Goal: Task Accomplishment & Management: Use online tool/utility

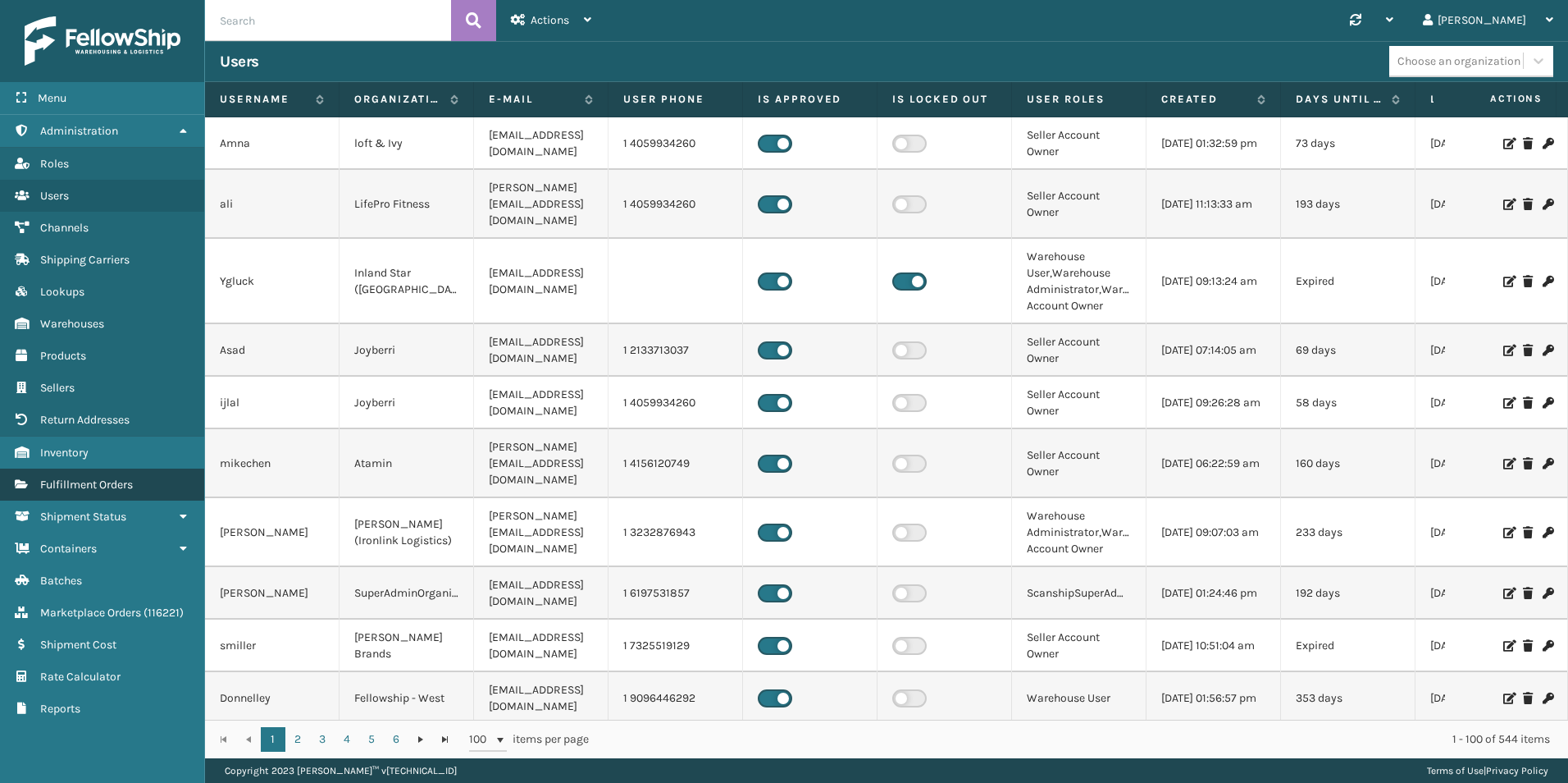
click at [105, 485] on span "Fulfillment Orders" at bounding box center [87, 484] width 93 height 14
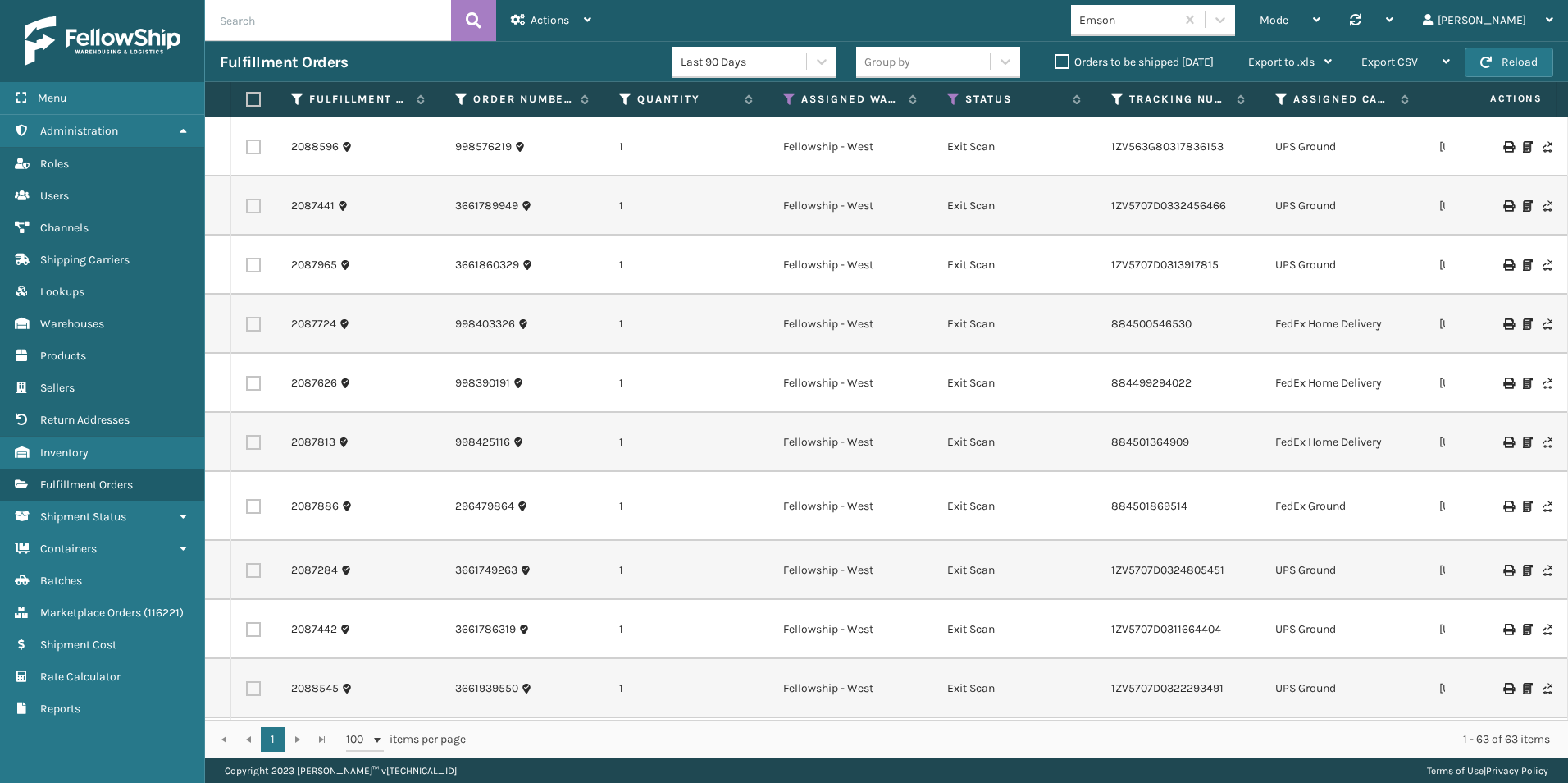
click at [1059, 61] on label "Orders to be shipped [DATE]" at bounding box center [1134, 62] width 159 height 14
click at [1055, 61] on input "Orders to be shipped [DATE]" at bounding box center [1054, 58] width 1 height 11
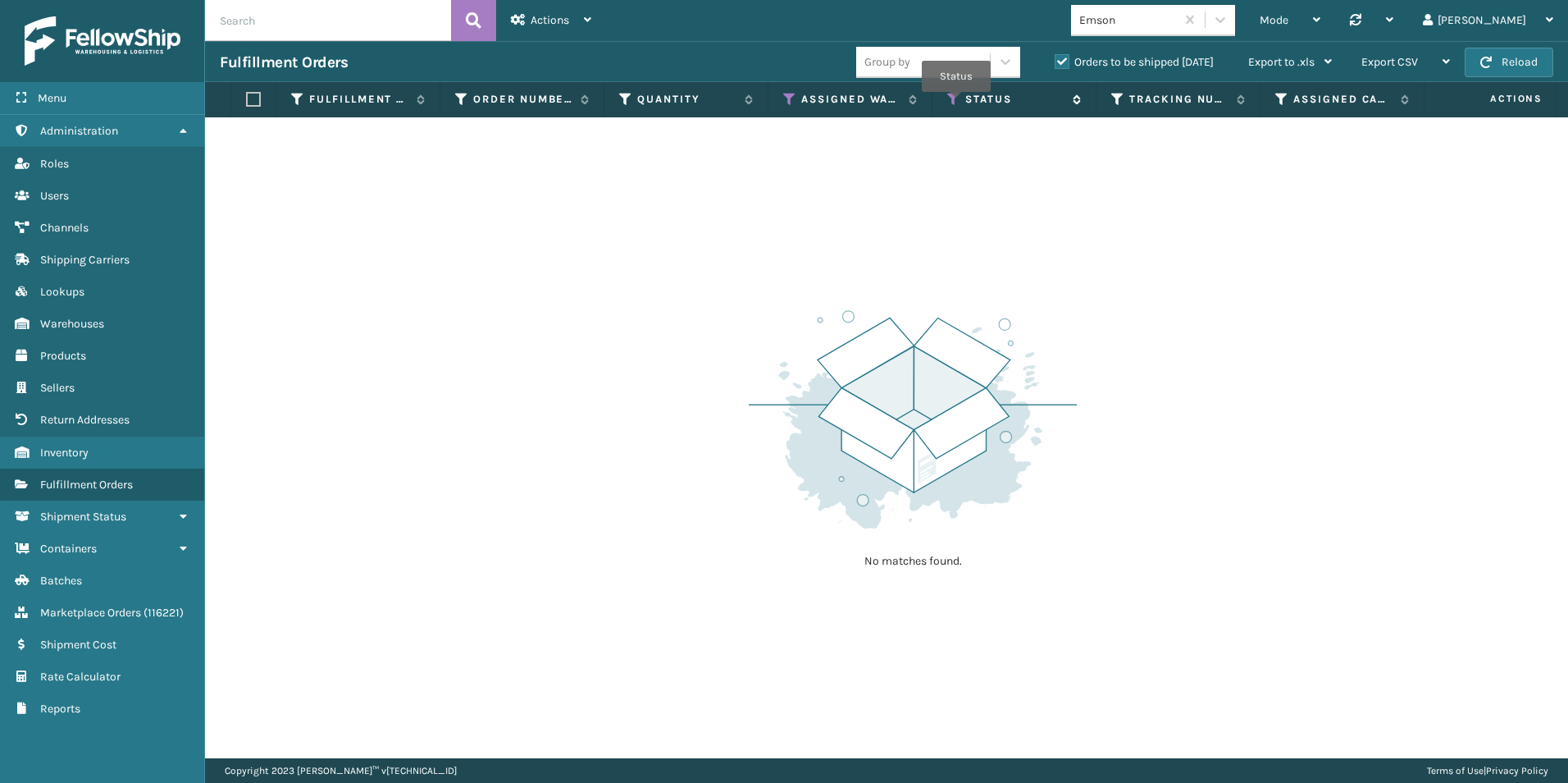
click at [956, 104] on icon at bounding box center [953, 99] width 13 height 15
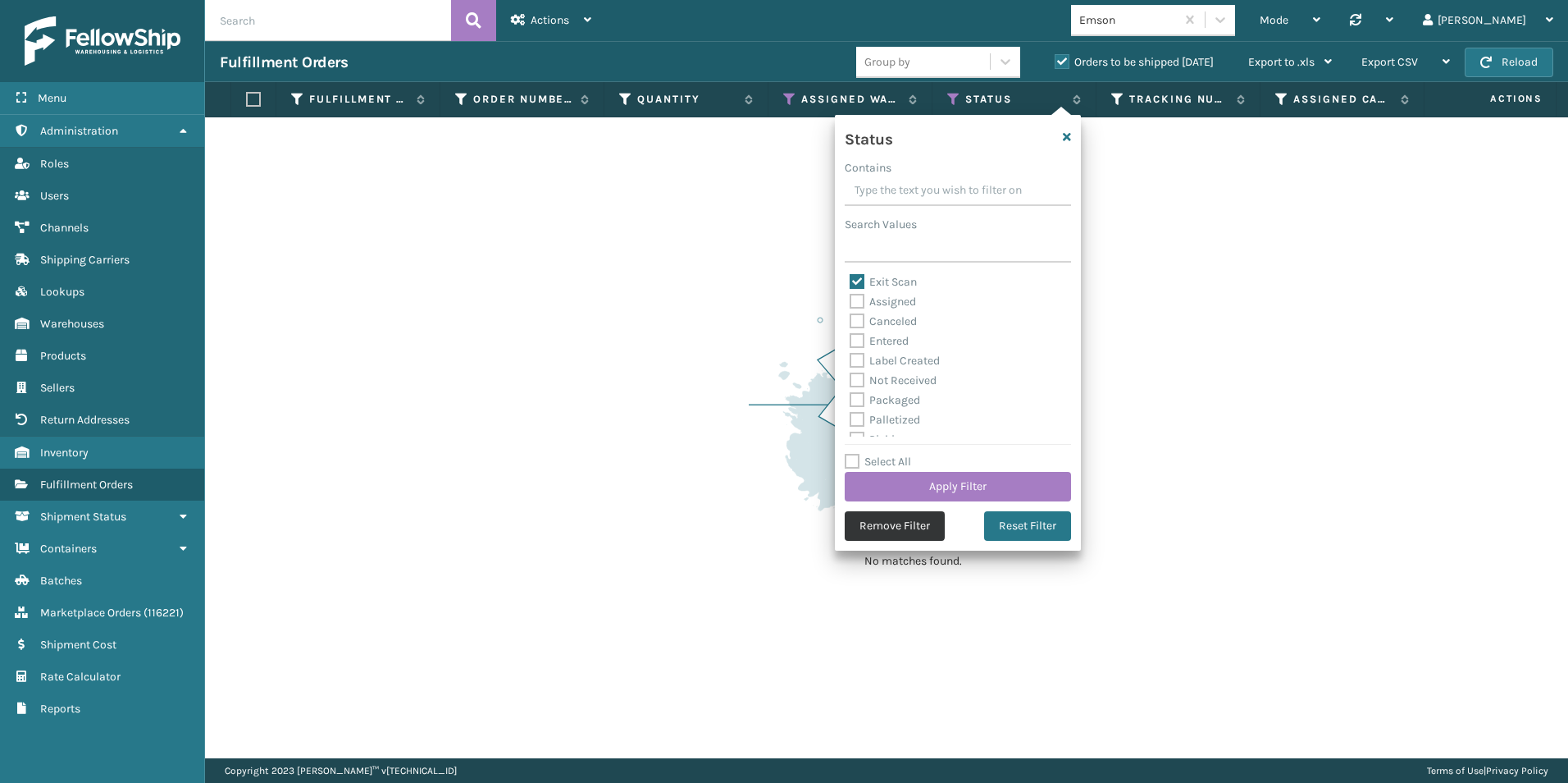
click at [890, 519] on button "Remove Filter" at bounding box center [894, 526] width 100 height 29
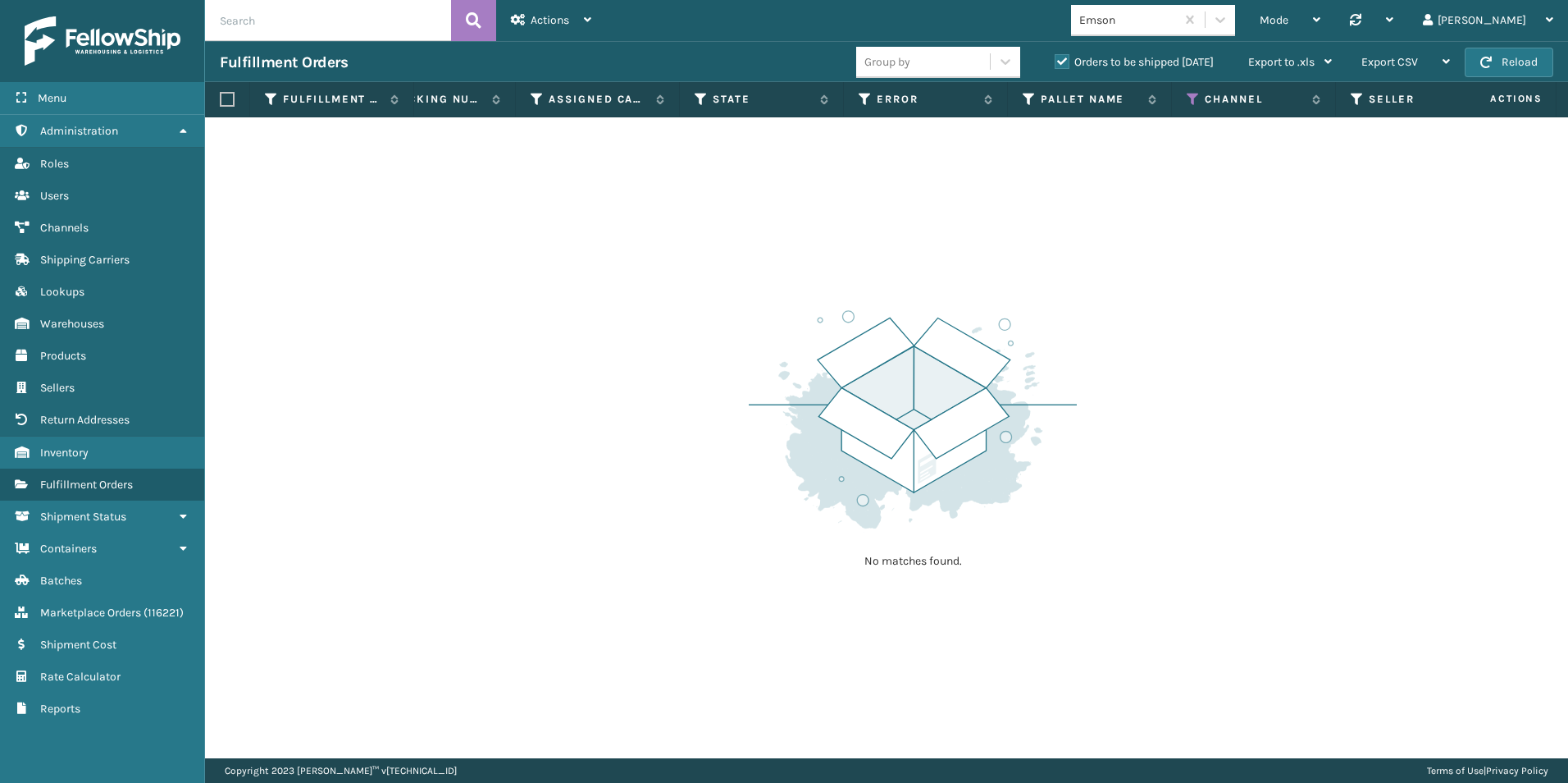
scroll to position [0, 1058]
click at [878, 97] on icon at bounding box center [880, 99] width 13 height 15
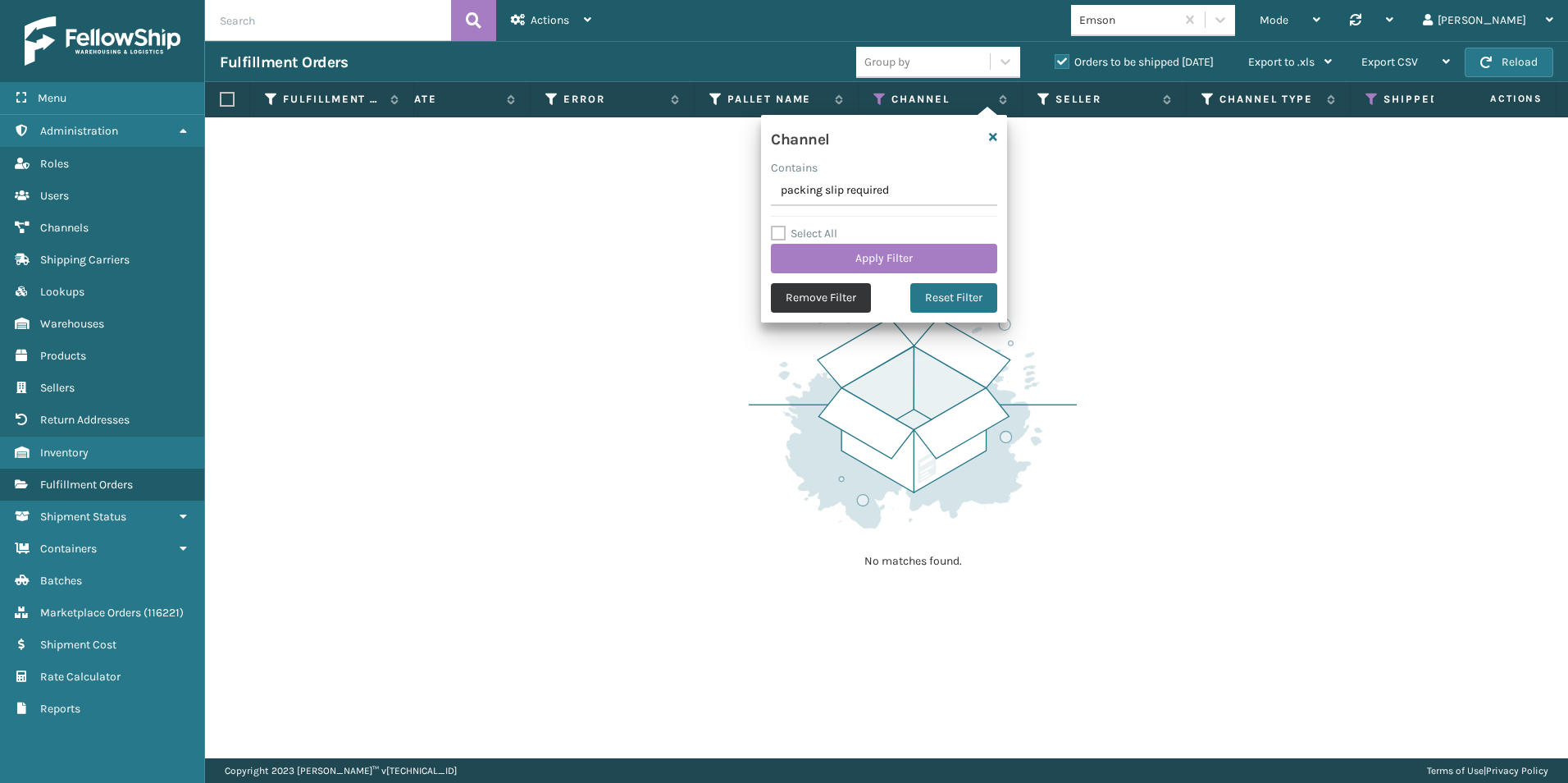
click at [813, 289] on button "Remove Filter" at bounding box center [821, 298] width 100 height 29
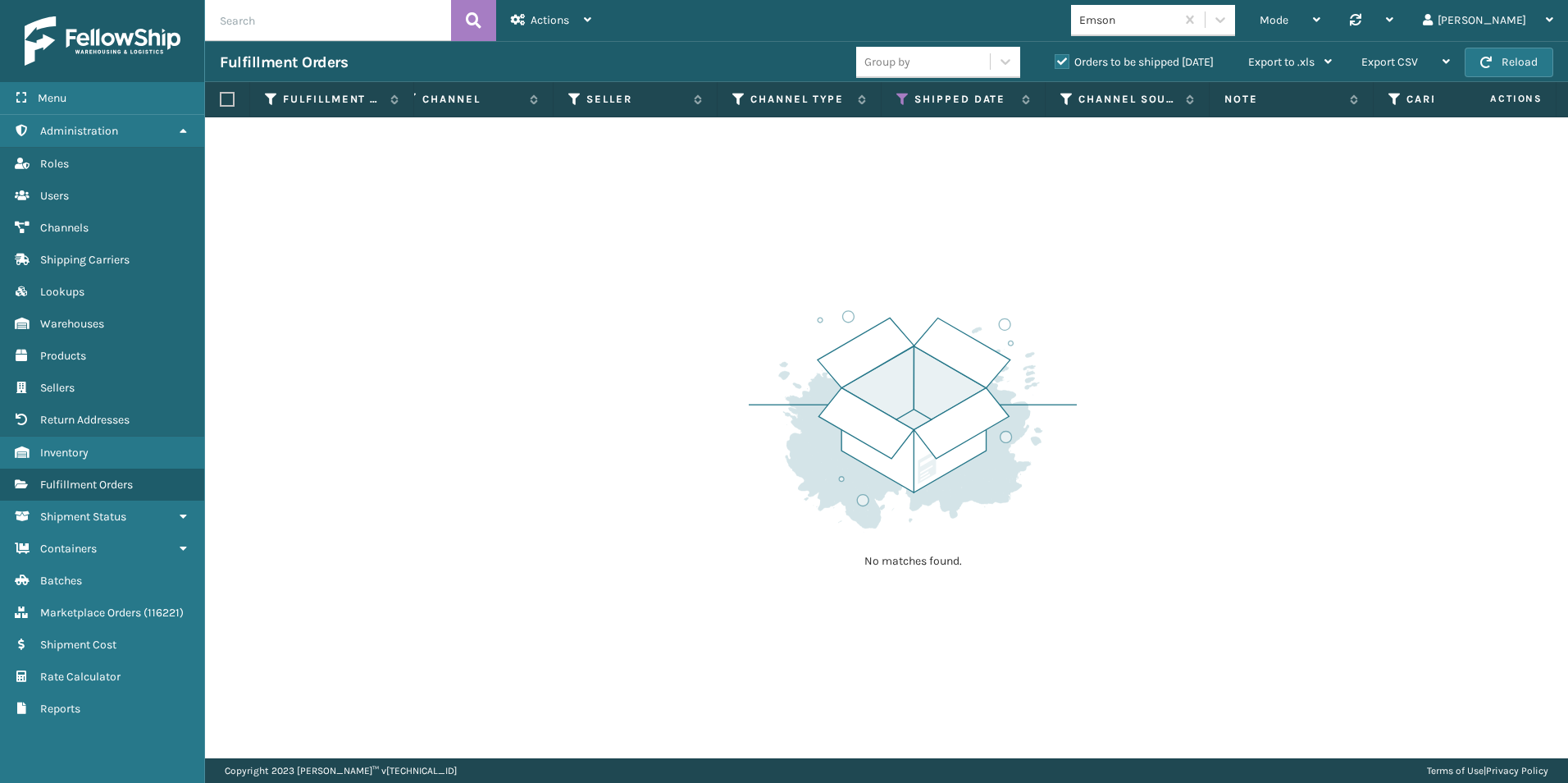
scroll to position [0, 1573]
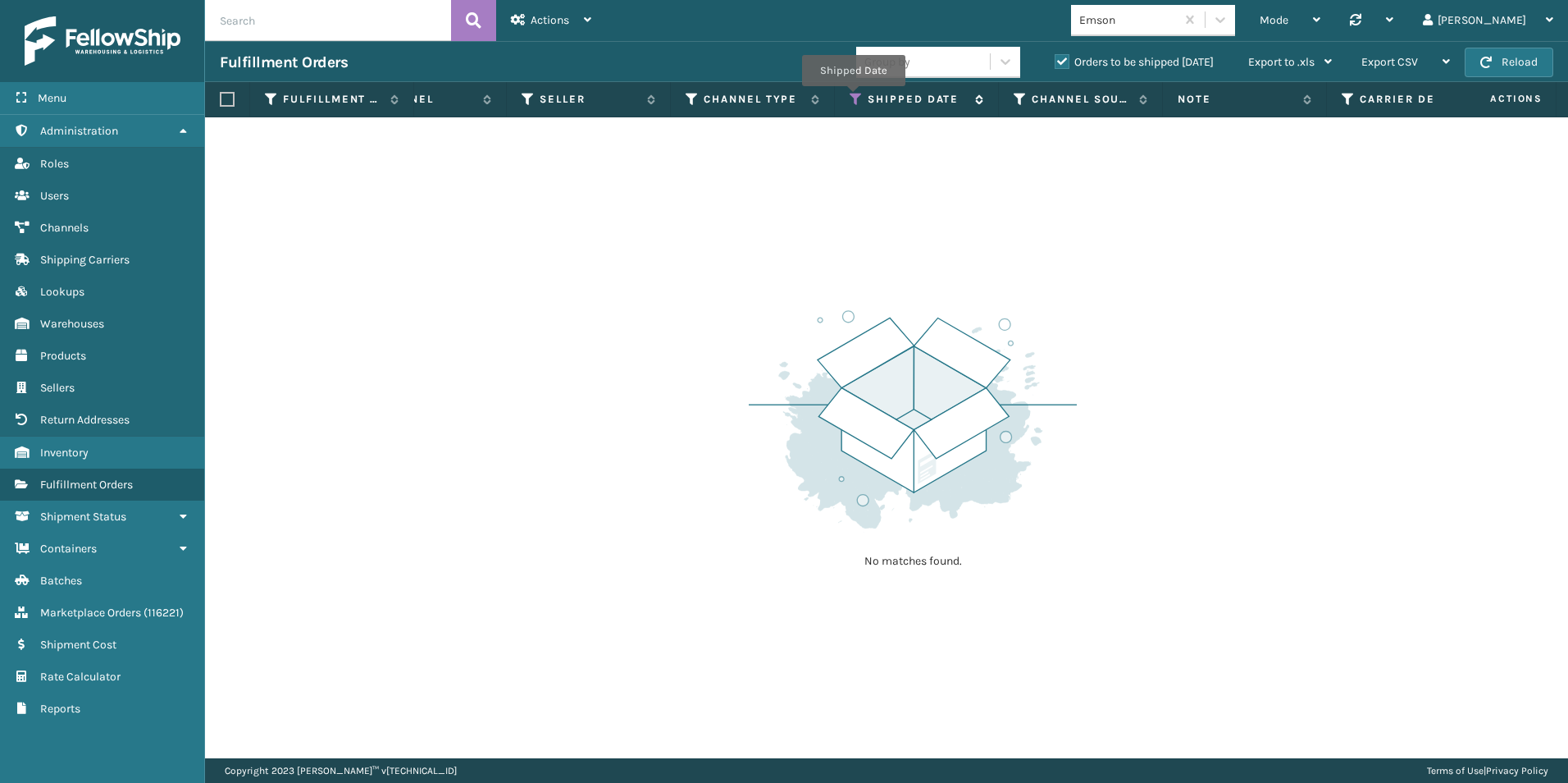
click at [853, 97] on icon at bounding box center [856, 99] width 13 height 15
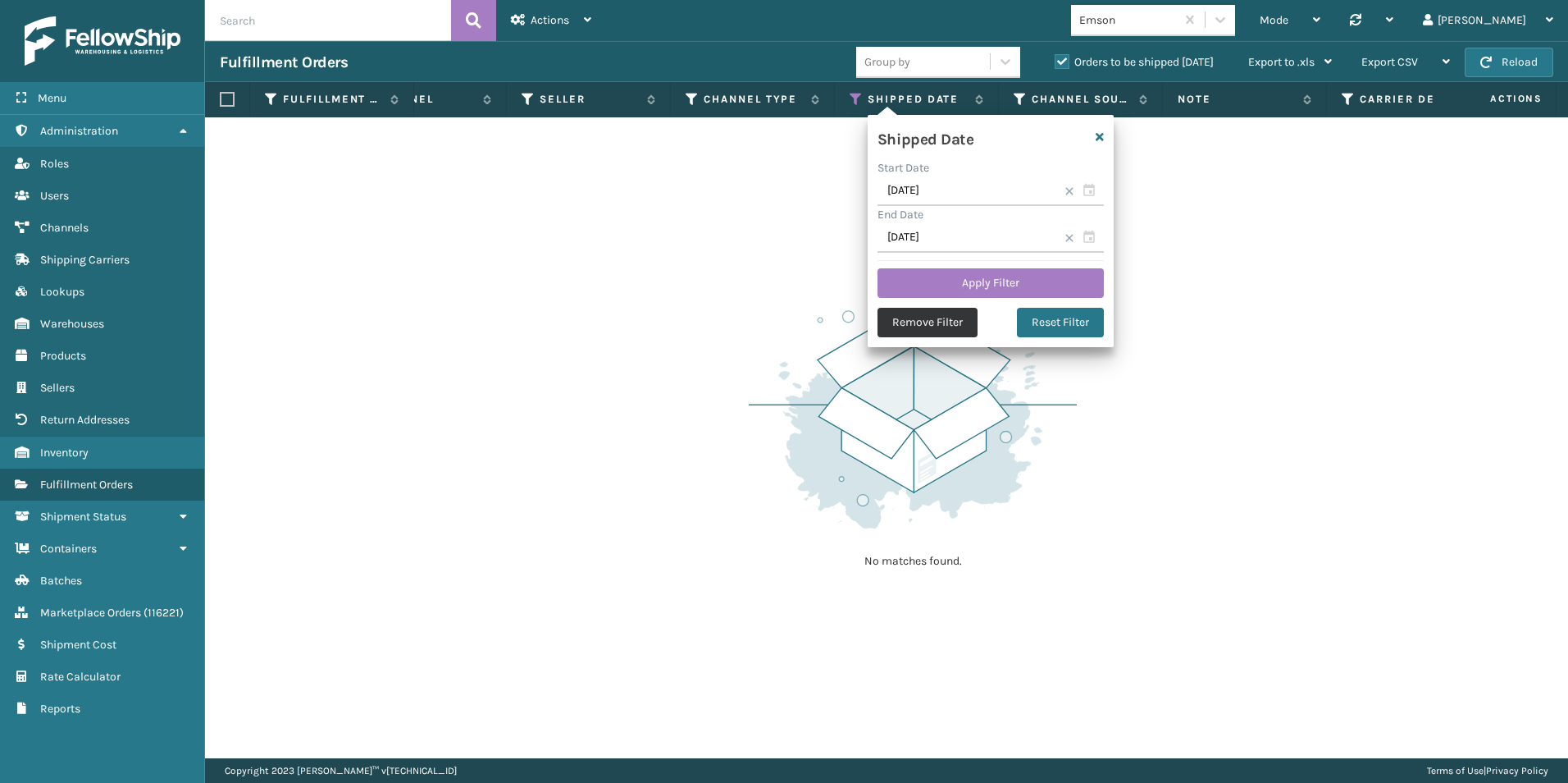
click at [940, 317] on button "Remove Filter" at bounding box center [927, 322] width 100 height 29
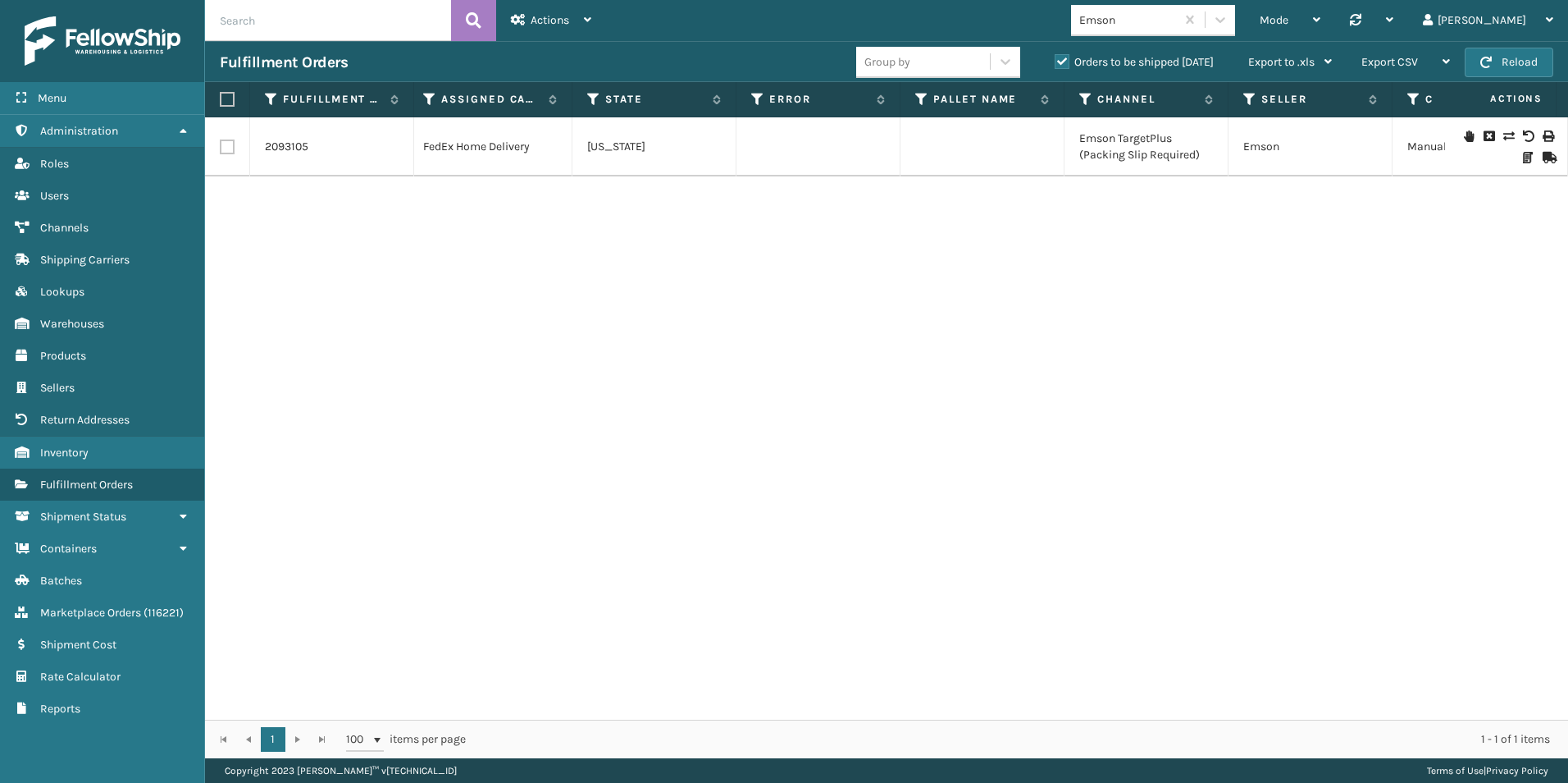
scroll to position [0, 1119]
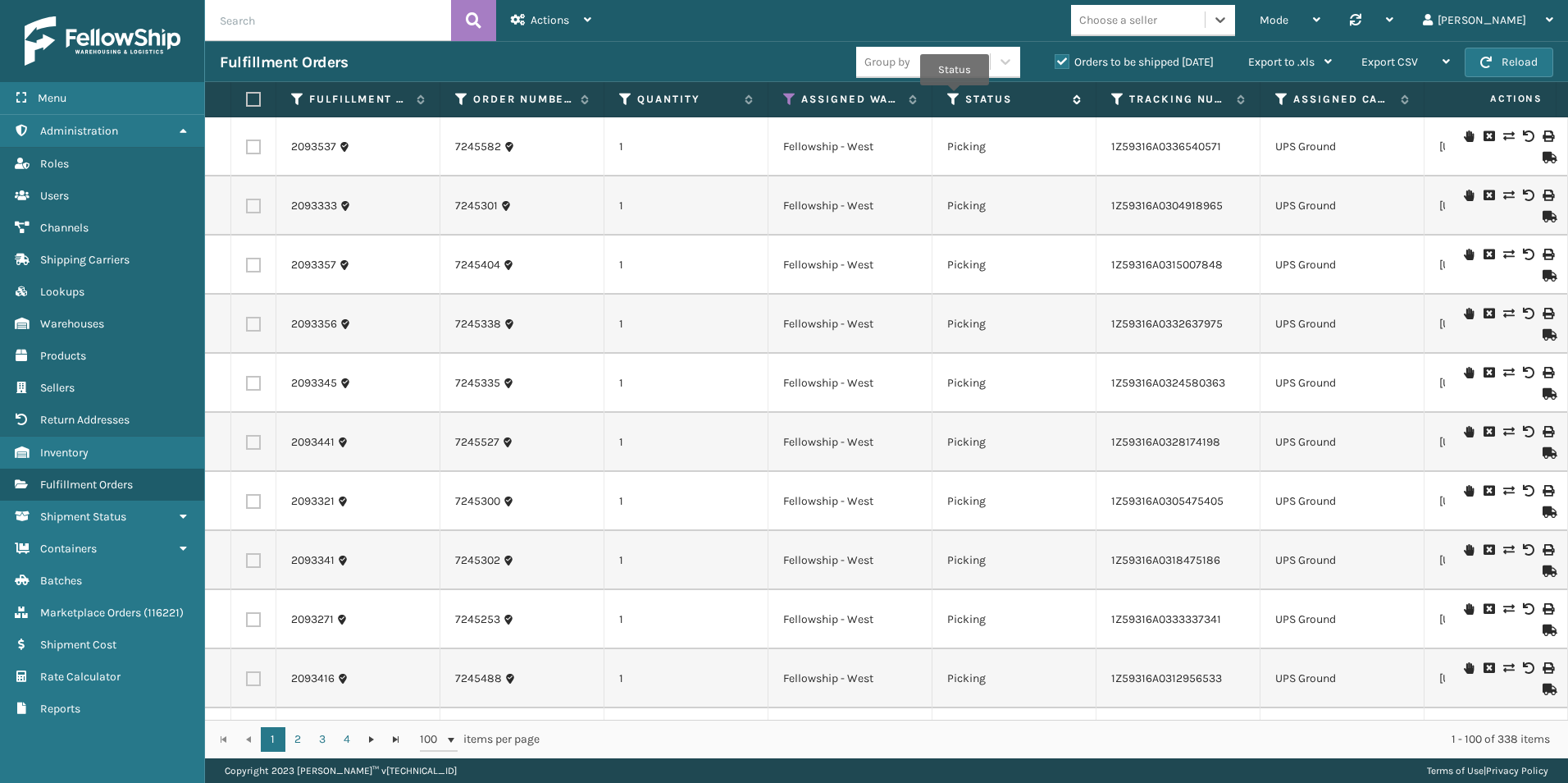
click at [954, 97] on icon at bounding box center [953, 99] width 13 height 15
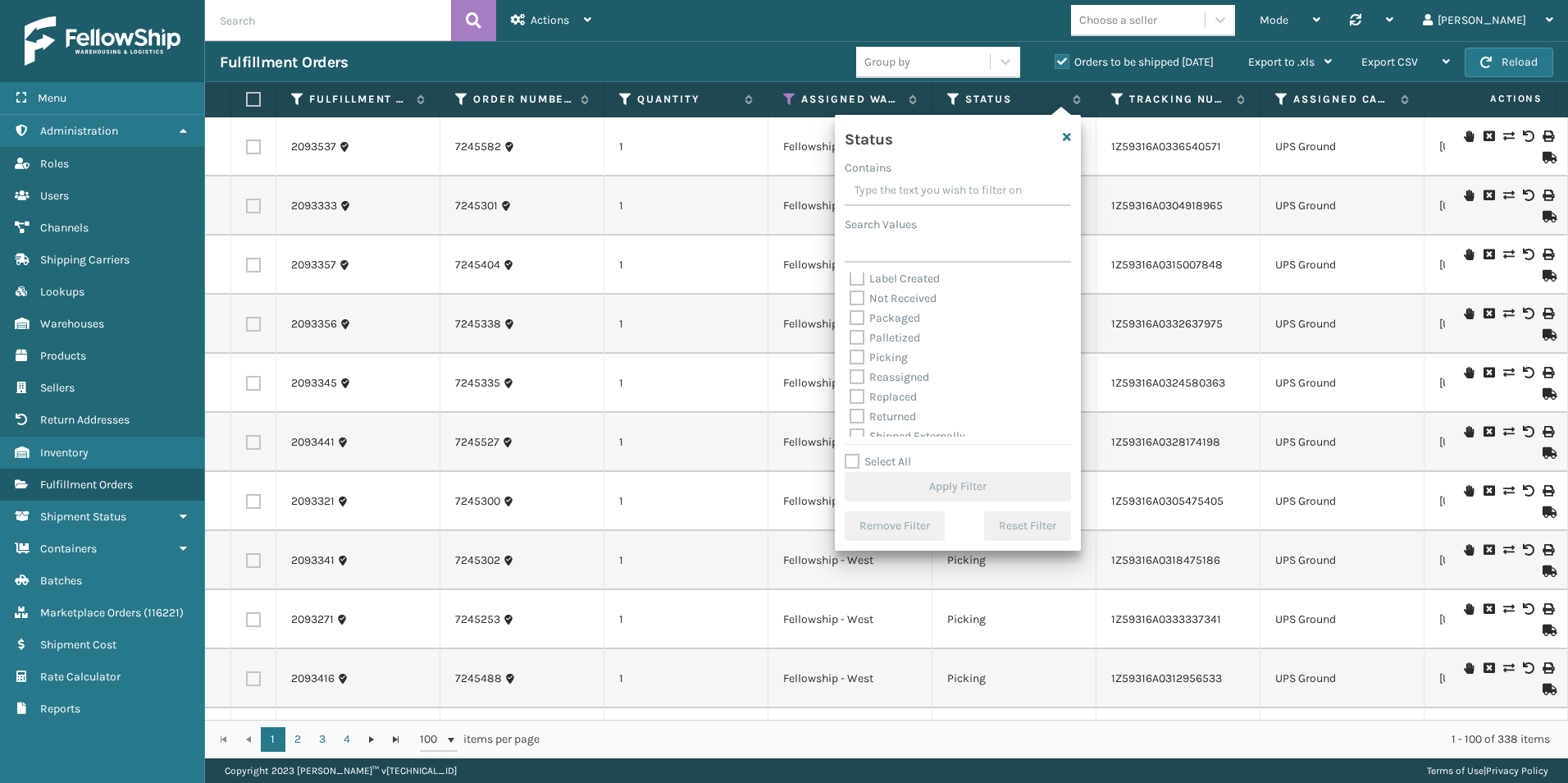
click at [853, 356] on label "Picking" at bounding box center [878, 358] width 58 height 14
click at [851, 356] on input "Picking" at bounding box center [850, 353] width 1 height 11
checkbox input "true"
click at [931, 486] on button "Apply Filter" at bounding box center [957, 486] width 226 height 29
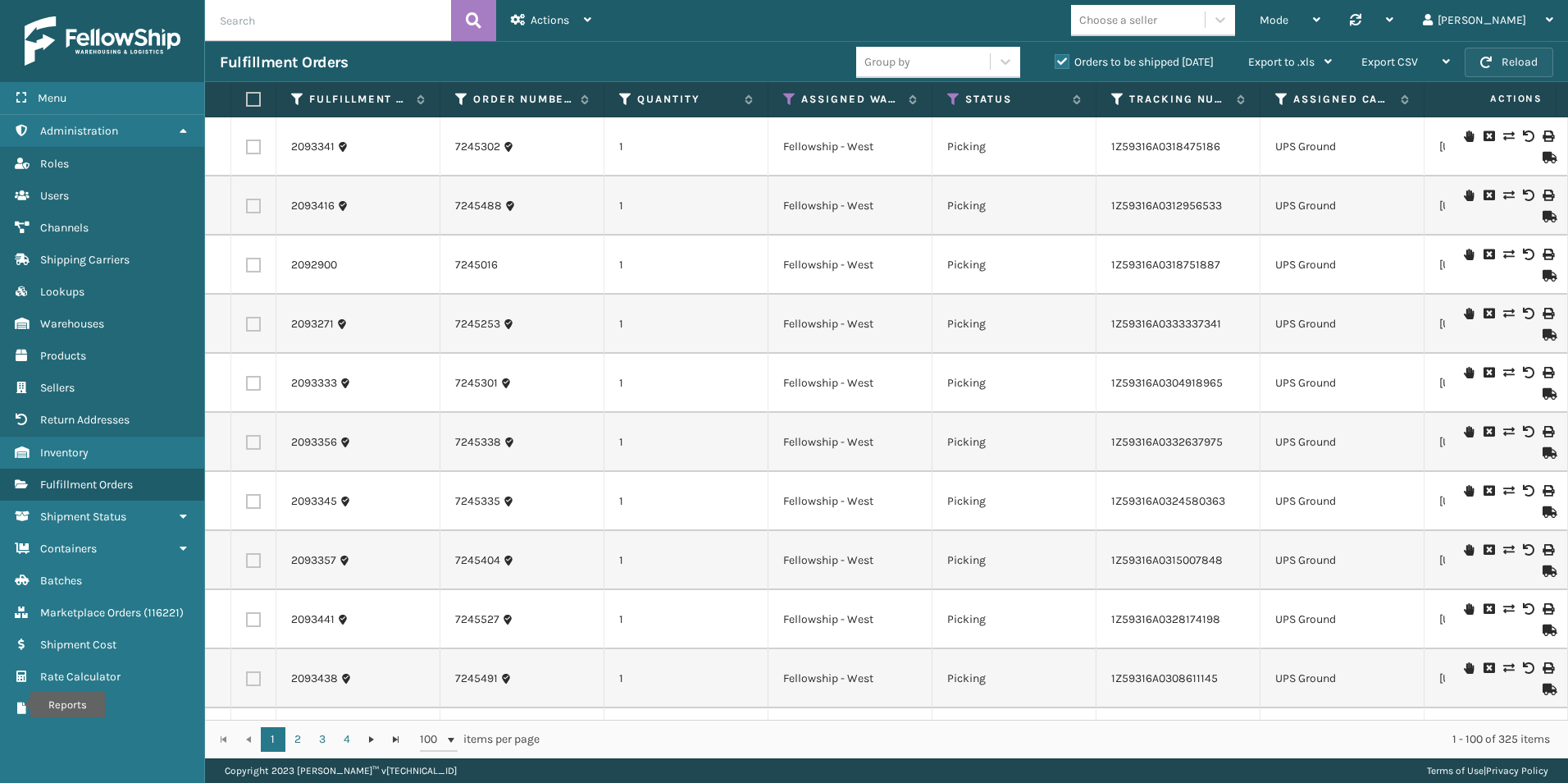
click at [1525, 59] on button "Reload" at bounding box center [1508, 62] width 88 height 29
click at [952, 97] on icon at bounding box center [953, 99] width 13 height 15
click at [953, 102] on icon at bounding box center [953, 99] width 13 height 15
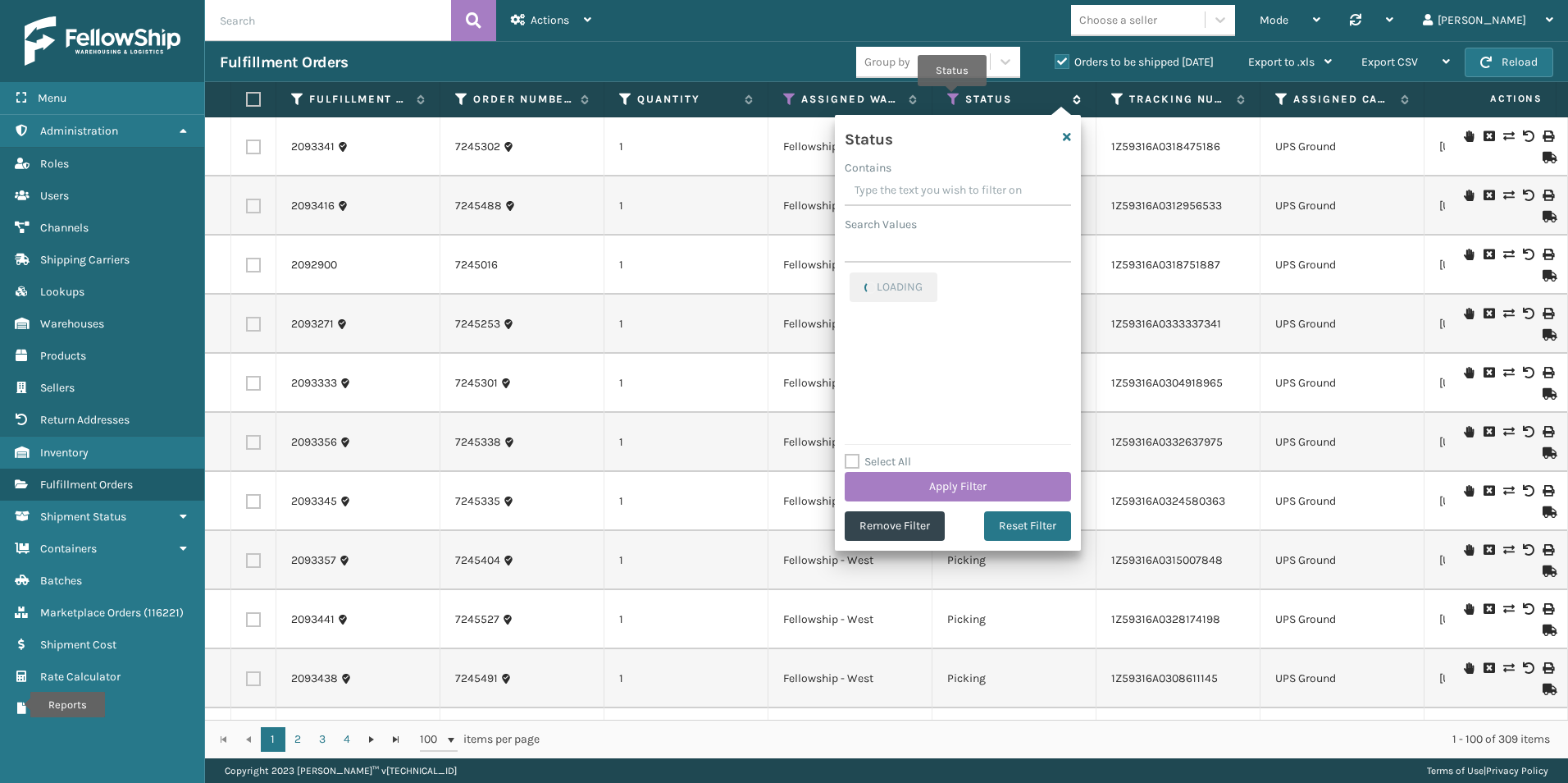
click at [955, 98] on icon at bounding box center [953, 99] width 13 height 15
click at [953, 95] on icon at bounding box center [953, 99] width 13 height 15
click at [856, 277] on label "Picking" at bounding box center [878, 282] width 58 height 14
click at [851, 277] on input "Picking" at bounding box center [850, 278] width 1 height 11
checkbox input "false"
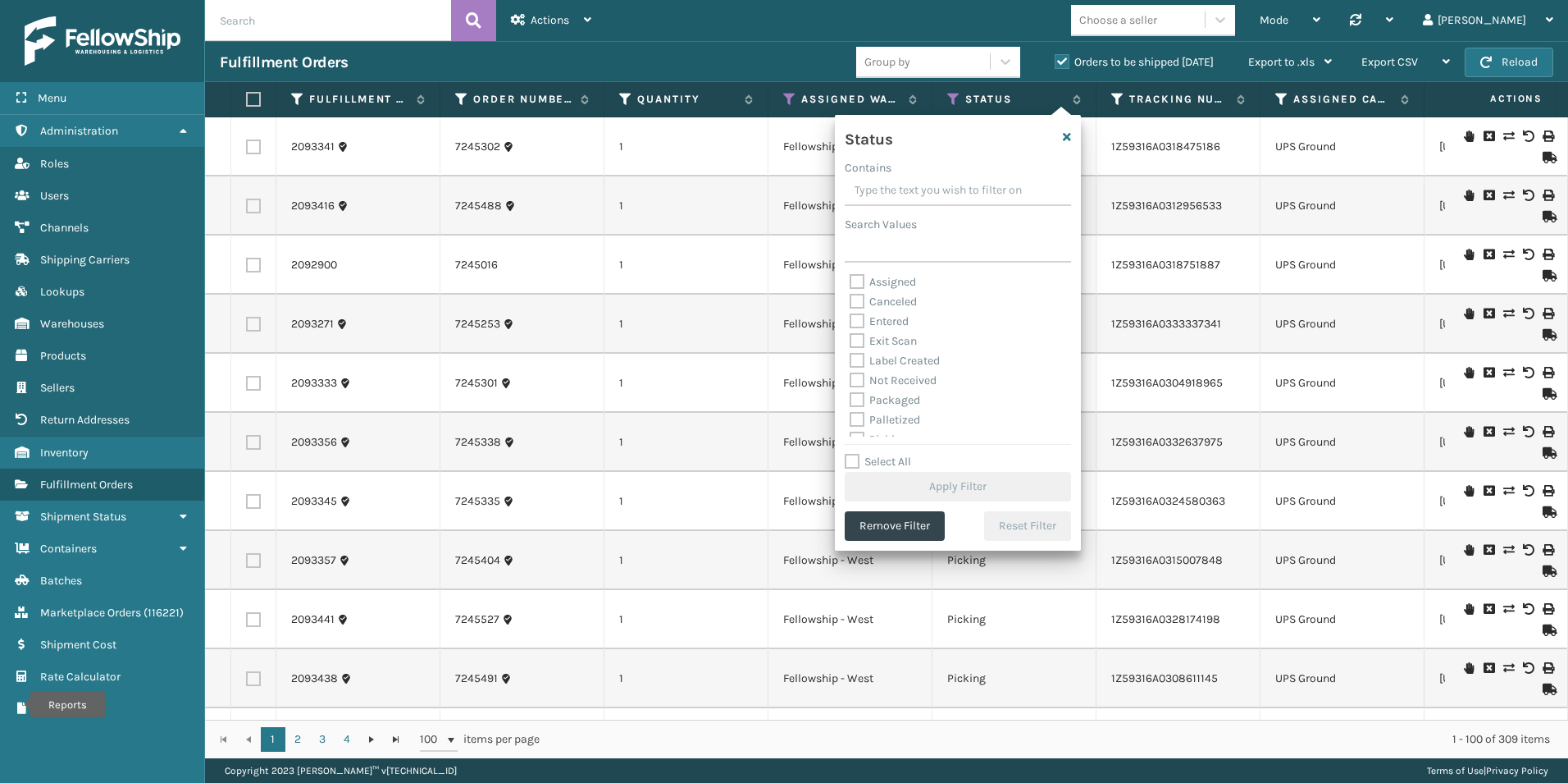
scroll to position [82, 0]
click at [855, 333] on label "Palletized" at bounding box center [885, 338] width 71 height 14
click at [851, 333] on input "Palletized" at bounding box center [850, 333] width 1 height 11
checkbox input "true"
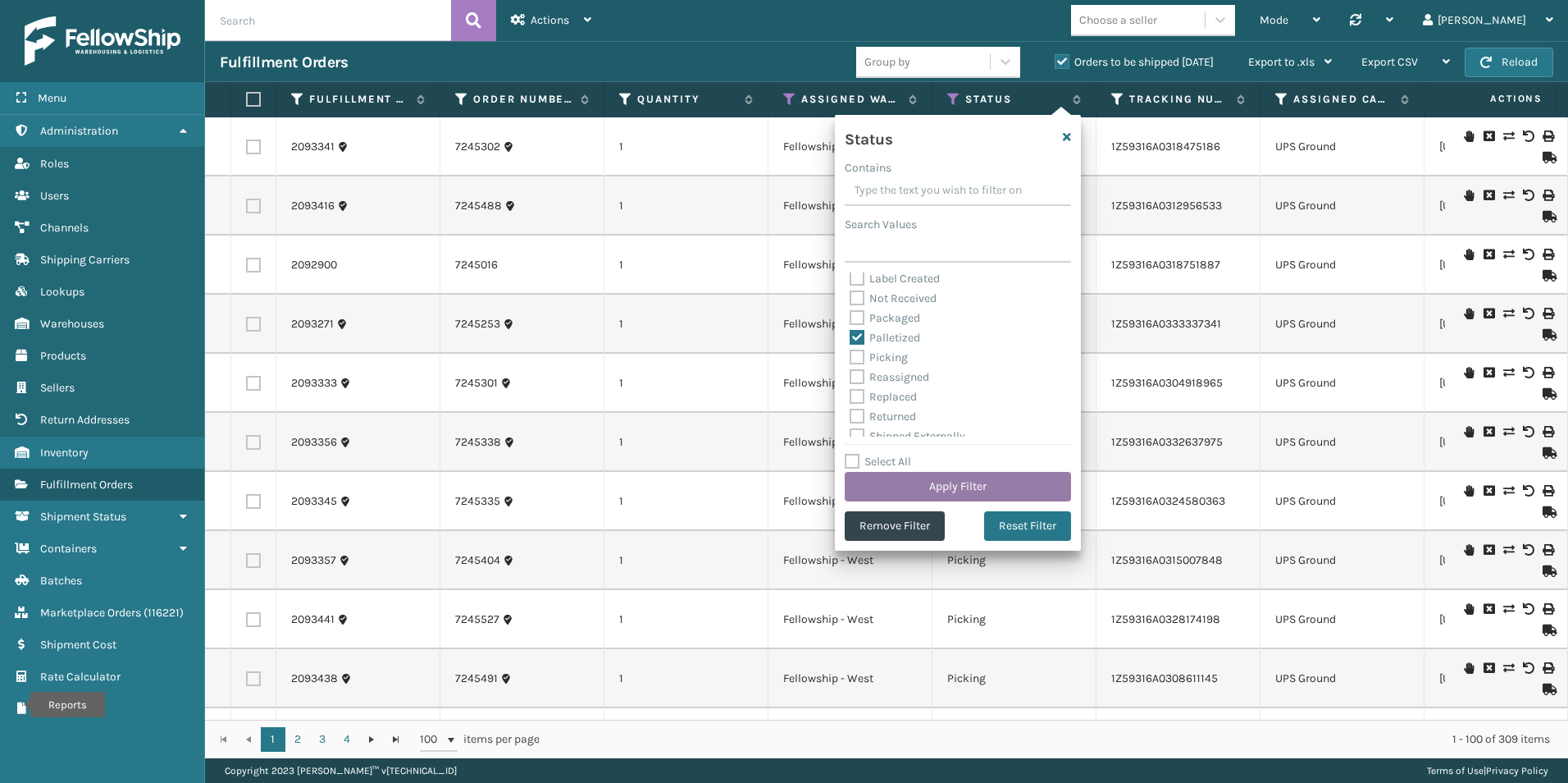
click at [943, 484] on button "Apply Filter" at bounding box center [957, 486] width 226 height 29
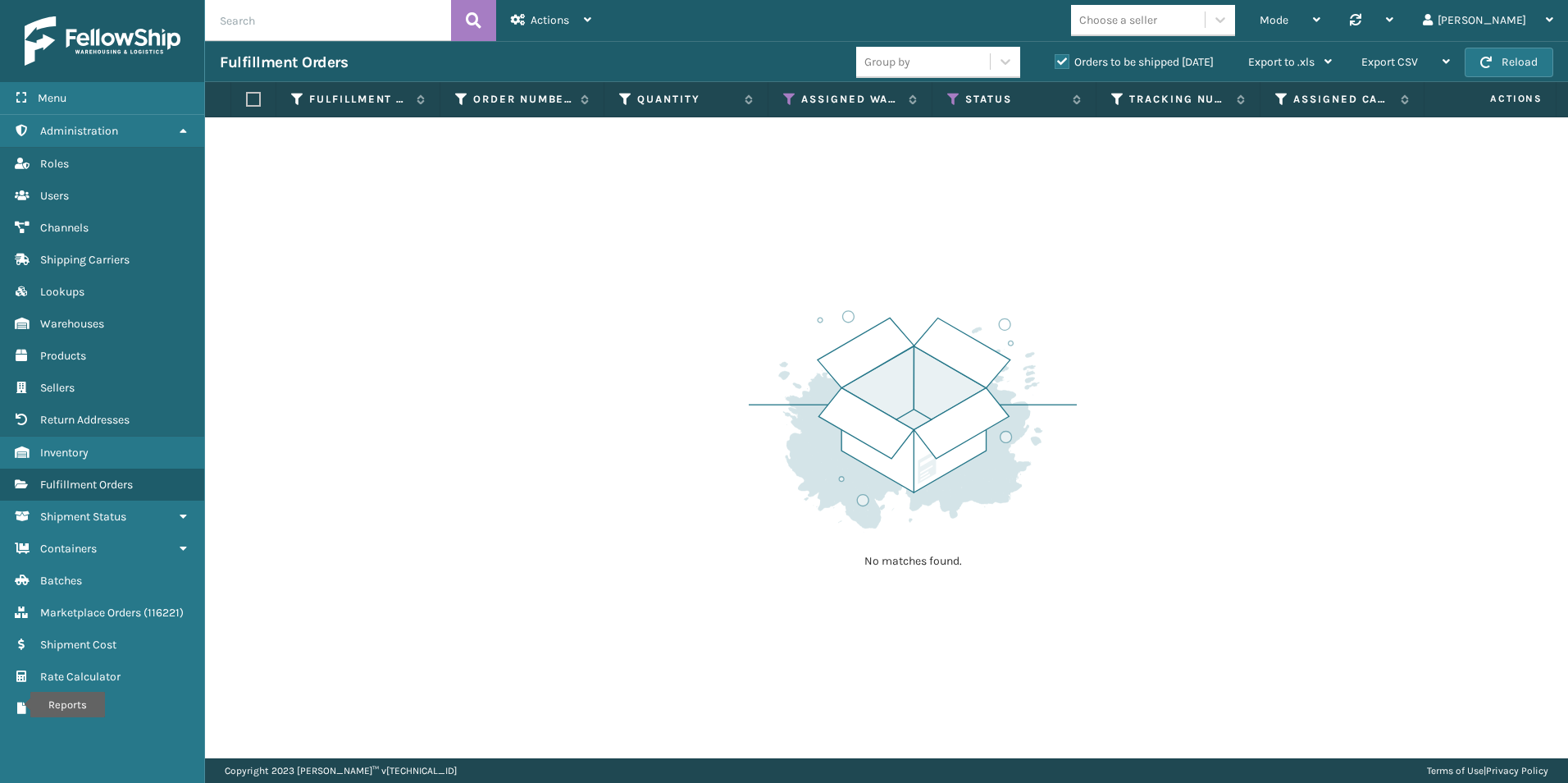
click at [1069, 57] on label "Orders to be shipped [DATE]" at bounding box center [1134, 62] width 159 height 14
click at [1055, 57] on input "Orders to be shipped [DATE]" at bounding box center [1054, 58] width 1 height 11
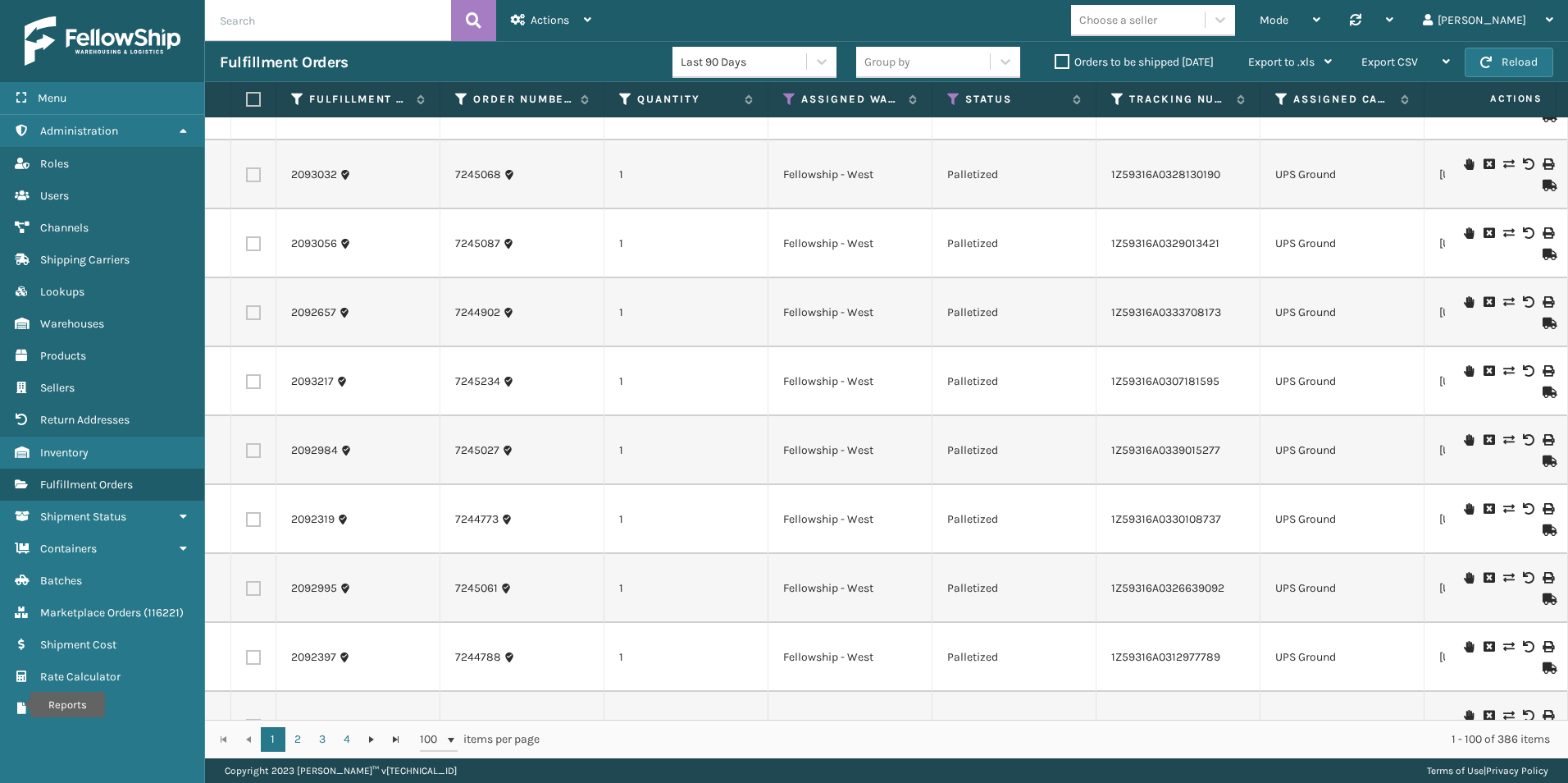
scroll to position [0, 0]
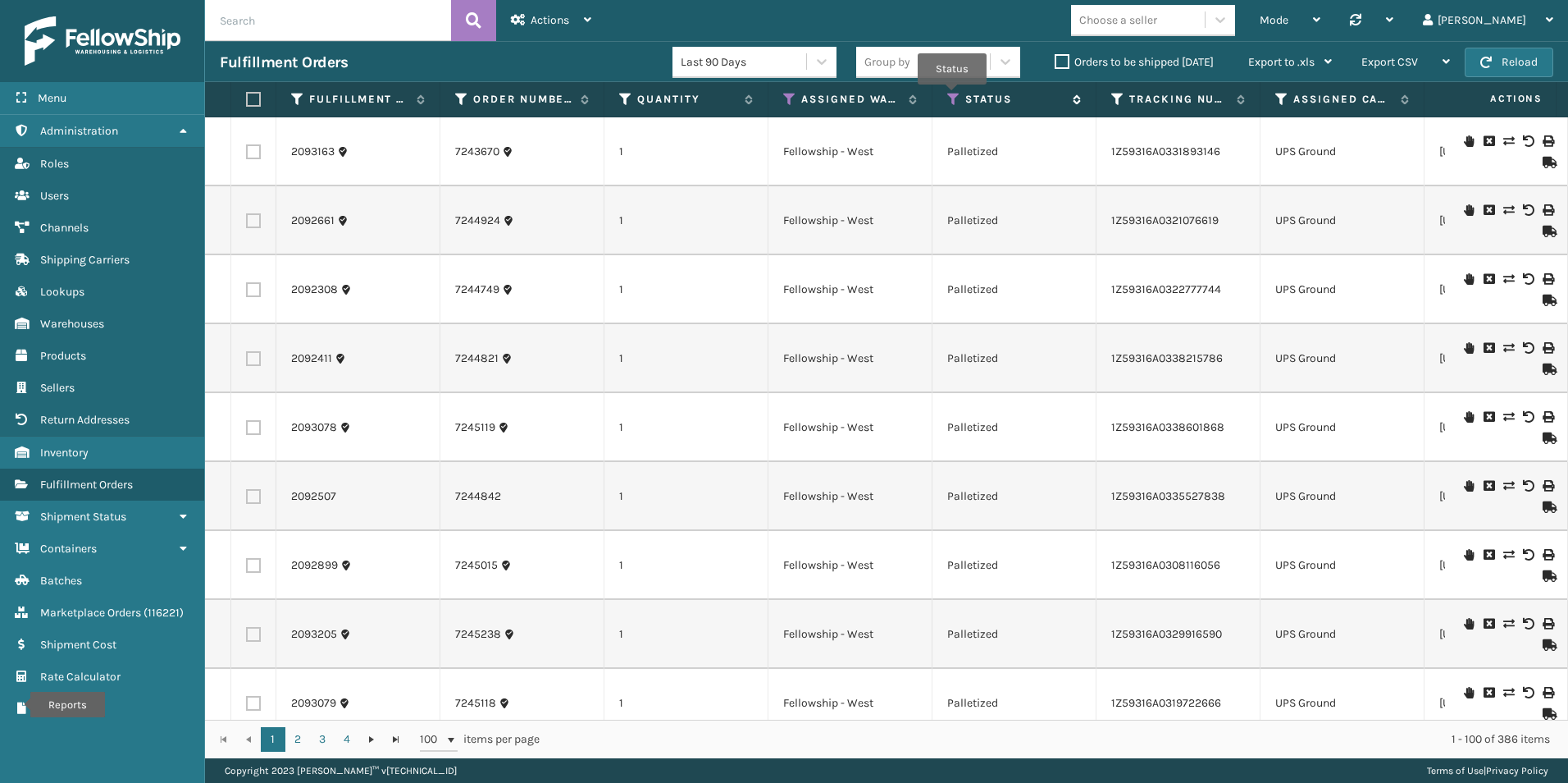
click at [952, 96] on icon at bounding box center [953, 99] width 13 height 15
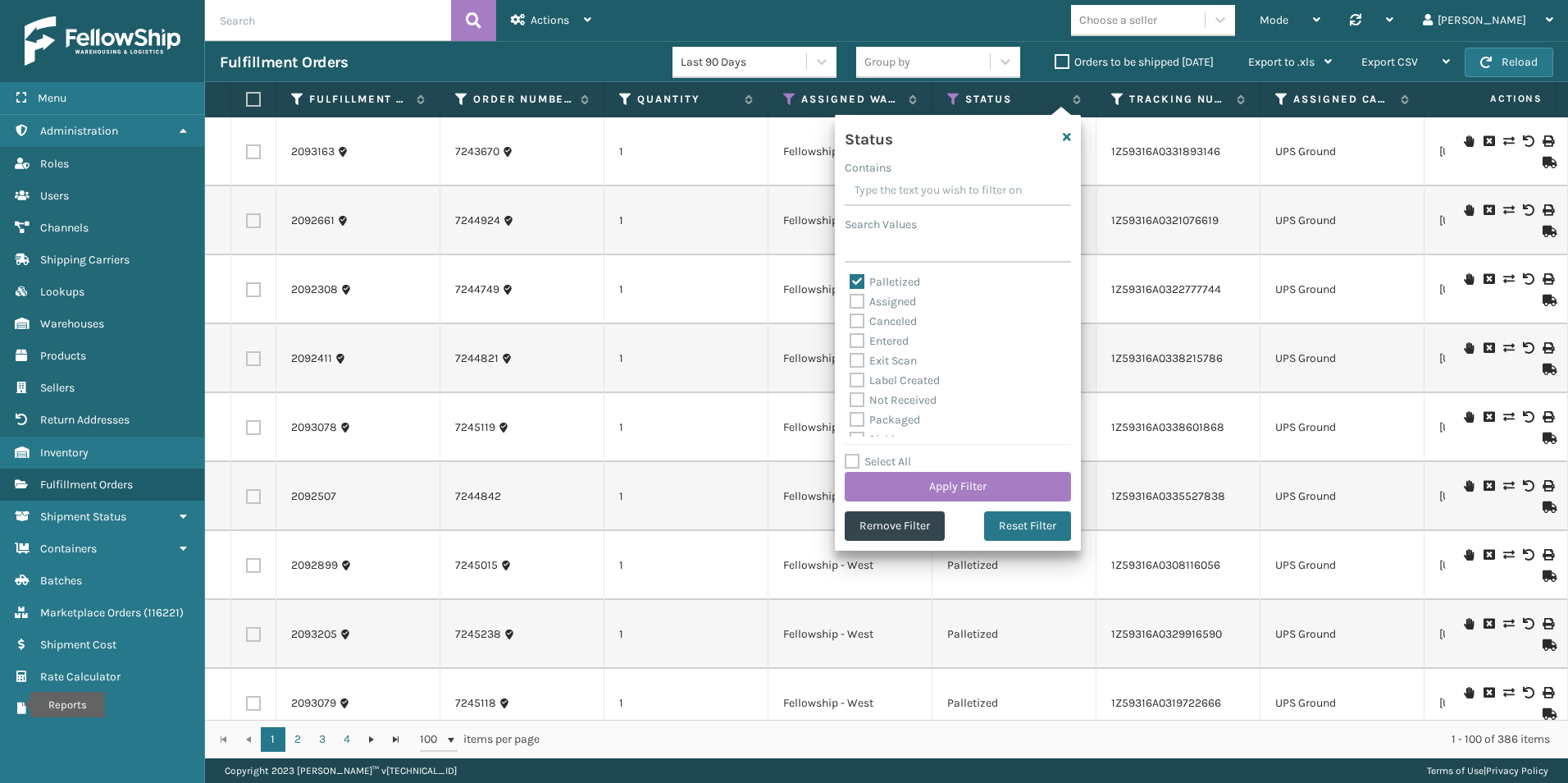
click at [859, 280] on label "Palletized" at bounding box center [885, 282] width 71 height 14
click at [851, 280] on input "Palletized" at bounding box center [850, 278] width 1 height 11
checkbox input "false"
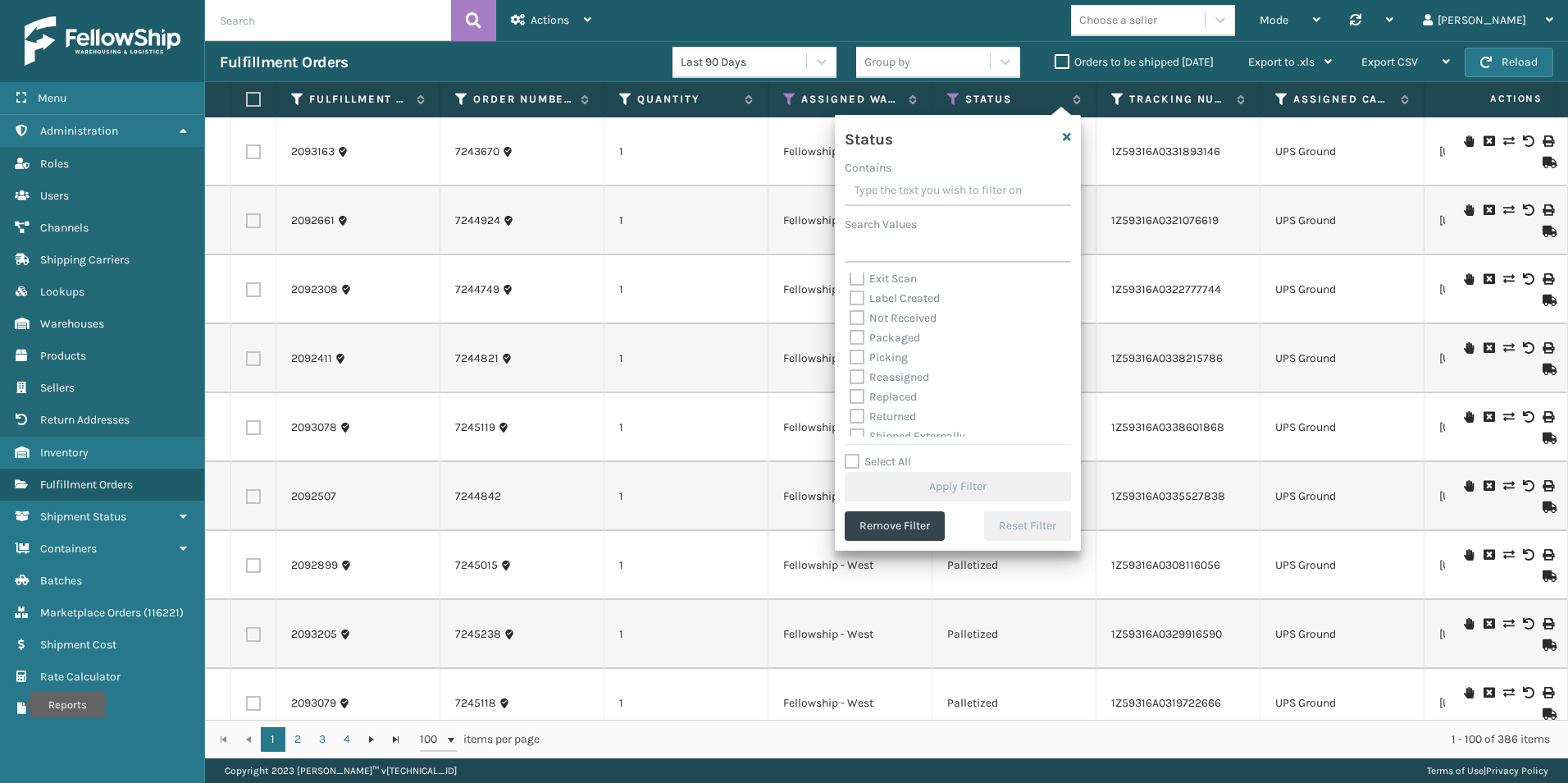
click at [862, 358] on label "Picking" at bounding box center [878, 358] width 58 height 14
click at [851, 358] on input "Picking" at bounding box center [850, 353] width 1 height 11
checkbox input "true"
click at [942, 490] on button "Apply Filter" at bounding box center [957, 486] width 226 height 29
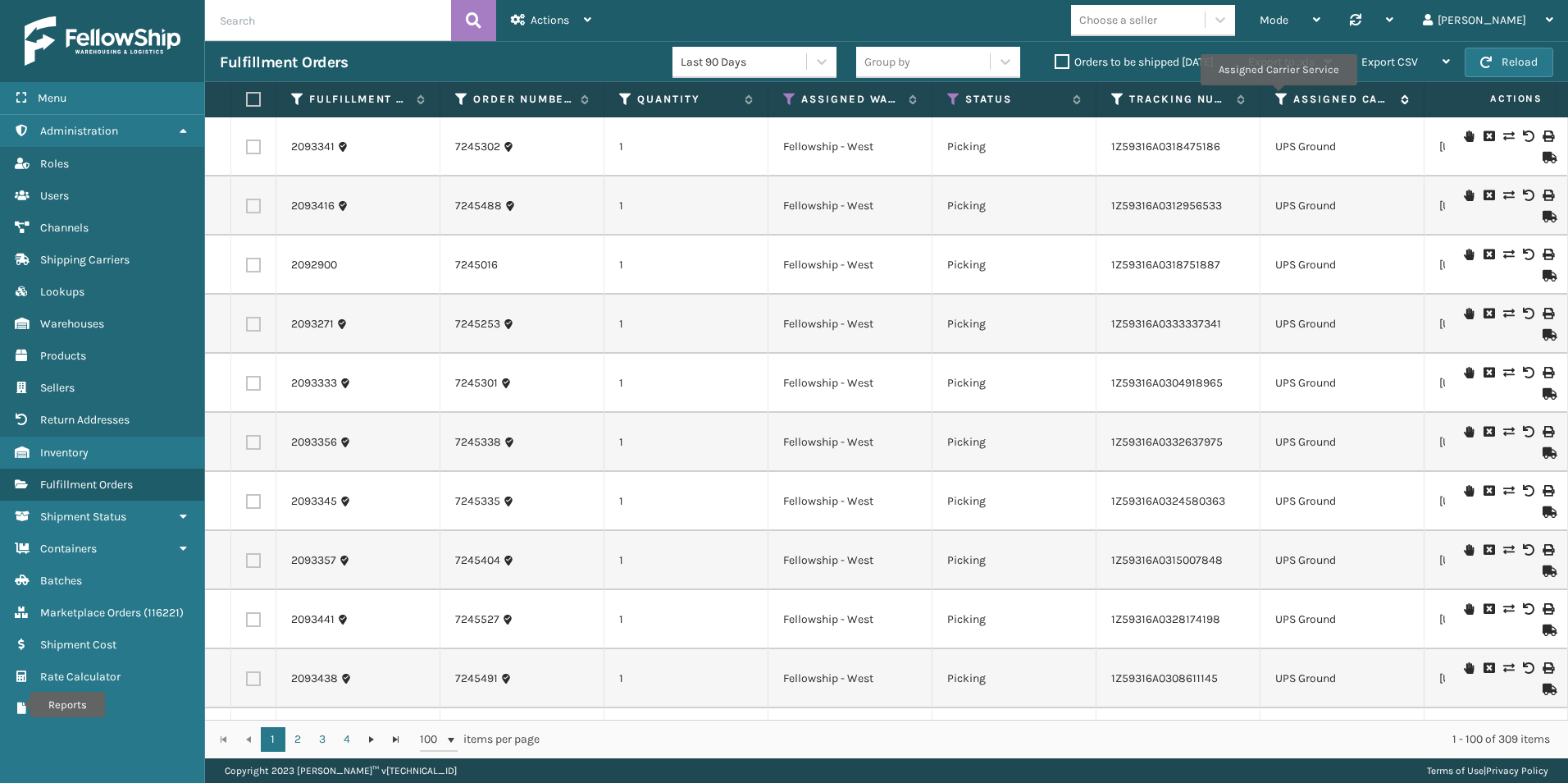
click at [1278, 97] on icon at bounding box center [1281, 99] width 13 height 15
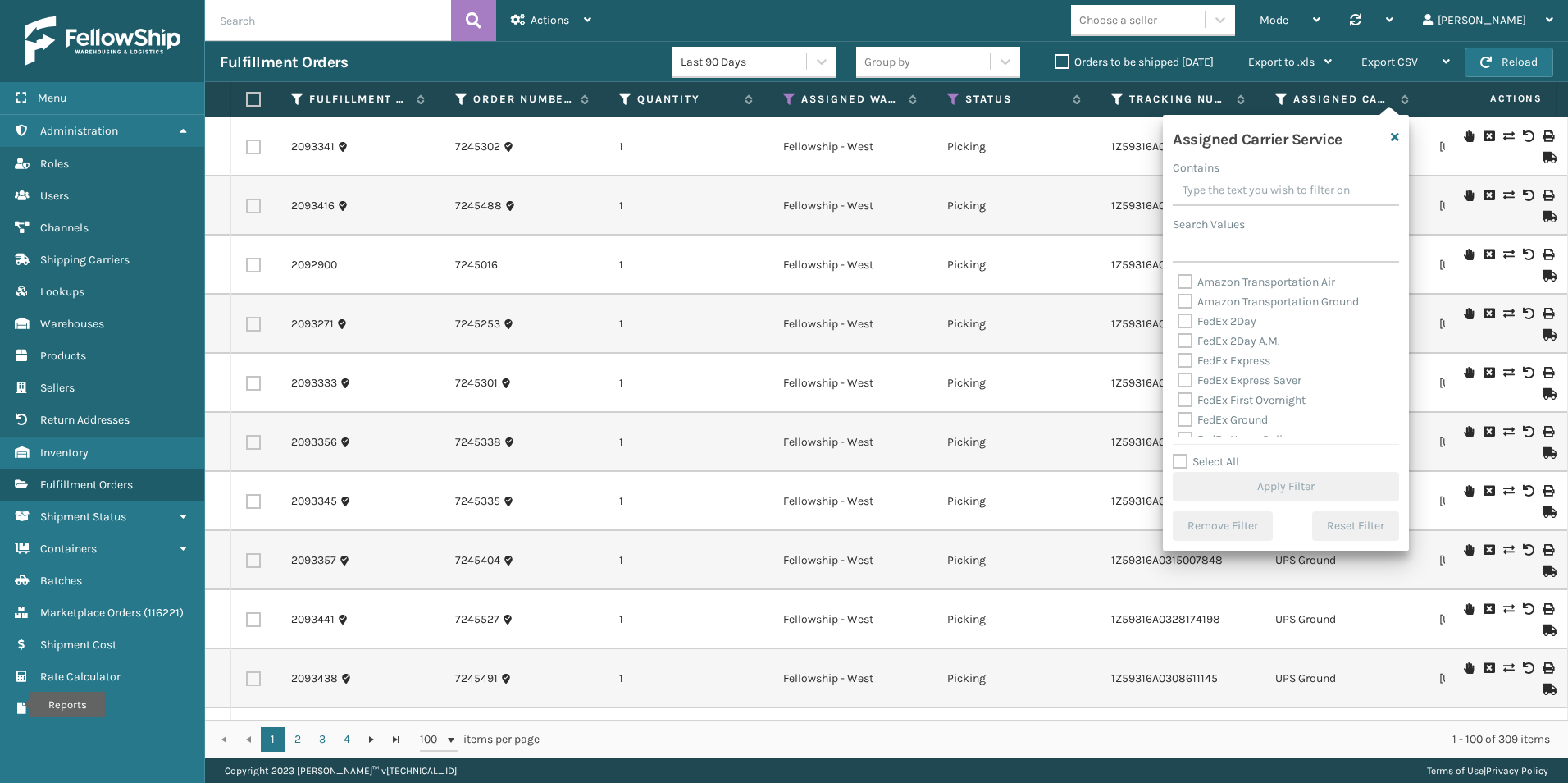
drag, startPoint x: 1178, startPoint y: 457, endPoint x: 1215, endPoint y: 443, distance: 39.6
click at [1179, 457] on label "Select All" at bounding box center [1206, 461] width 66 height 14
click at [1179, 454] on input "Select All" at bounding box center [1295, 453] width 246 height 2
checkbox input "true"
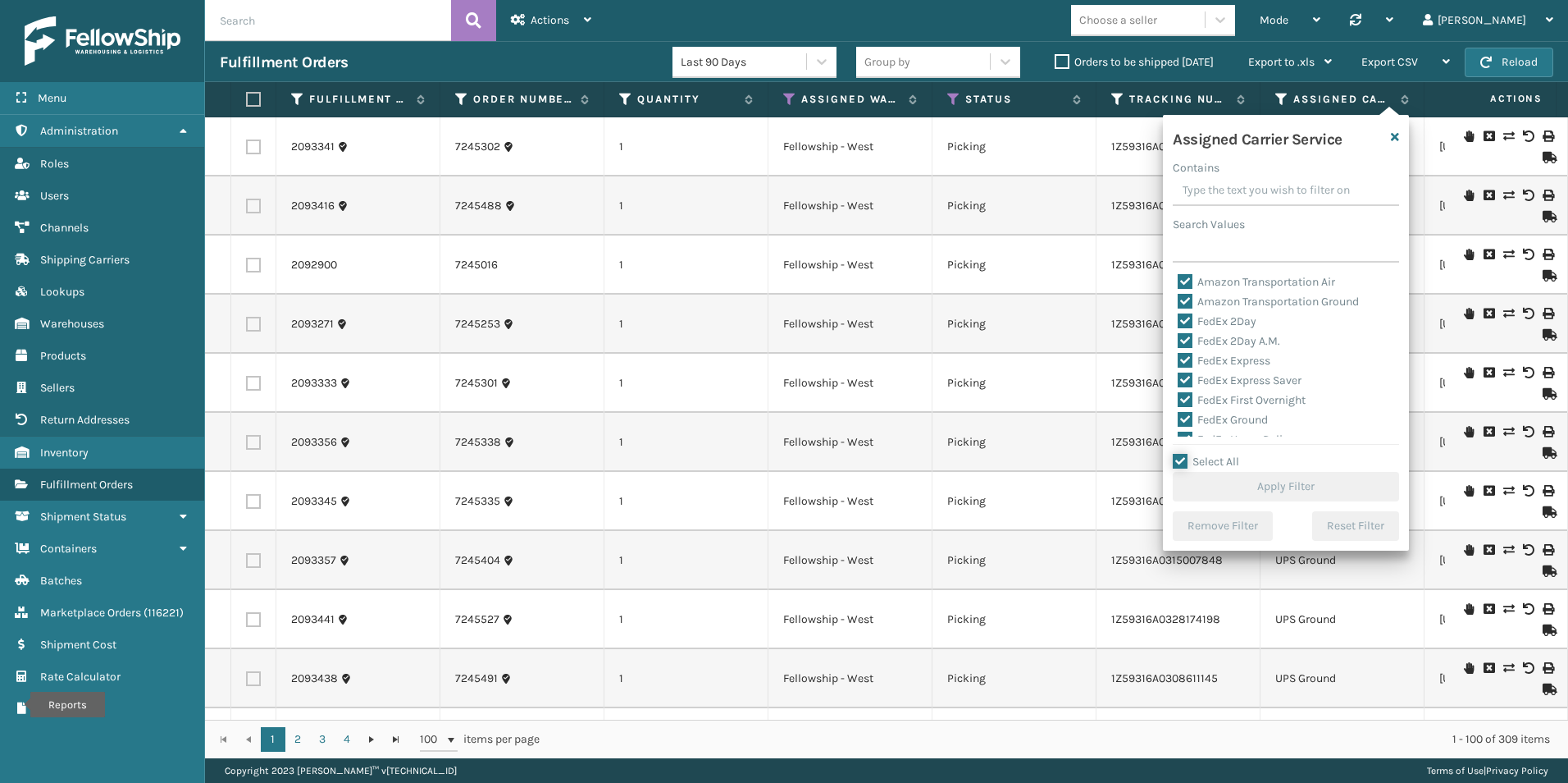
checkbox input "true"
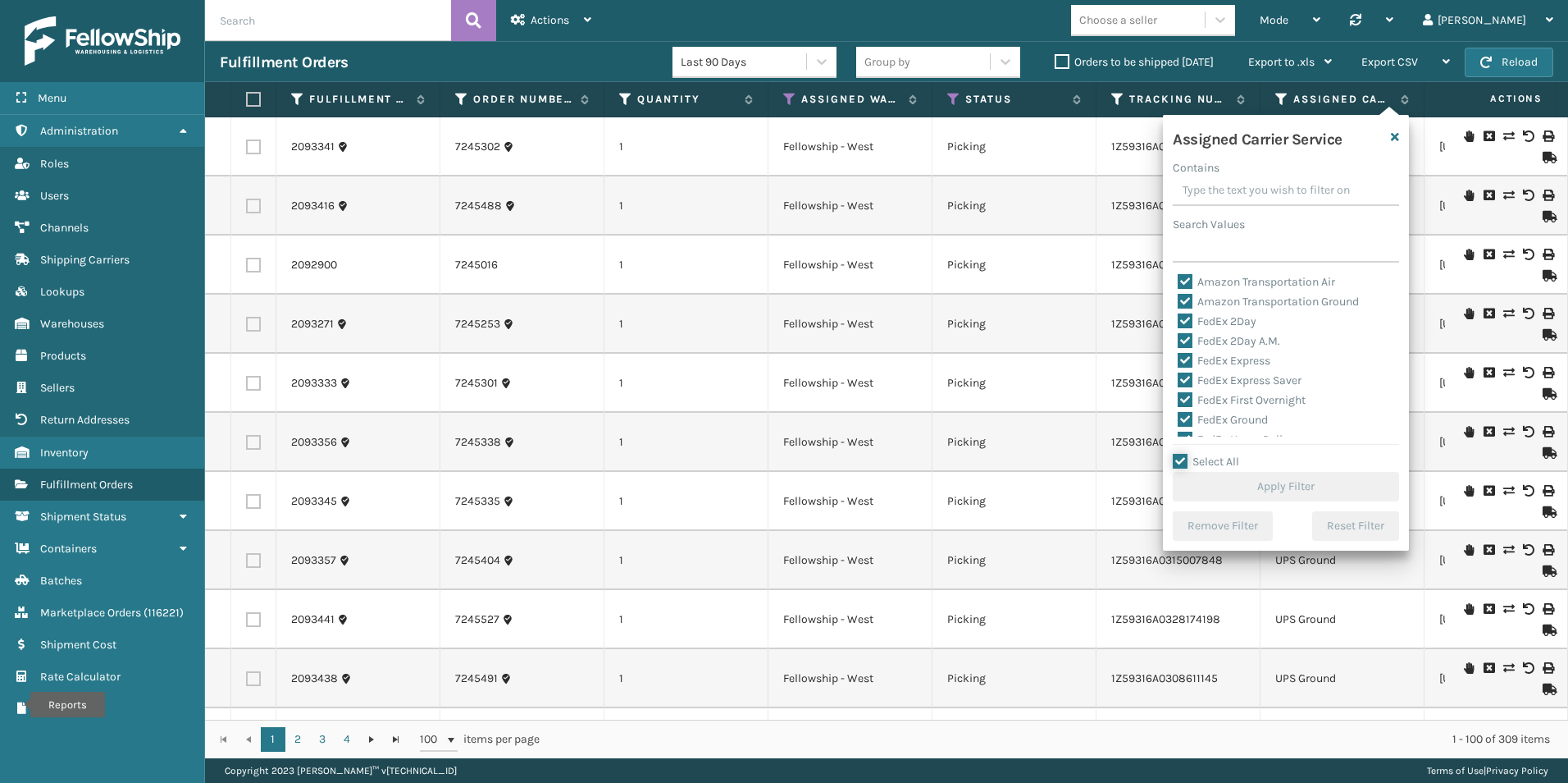
checkbox input "true"
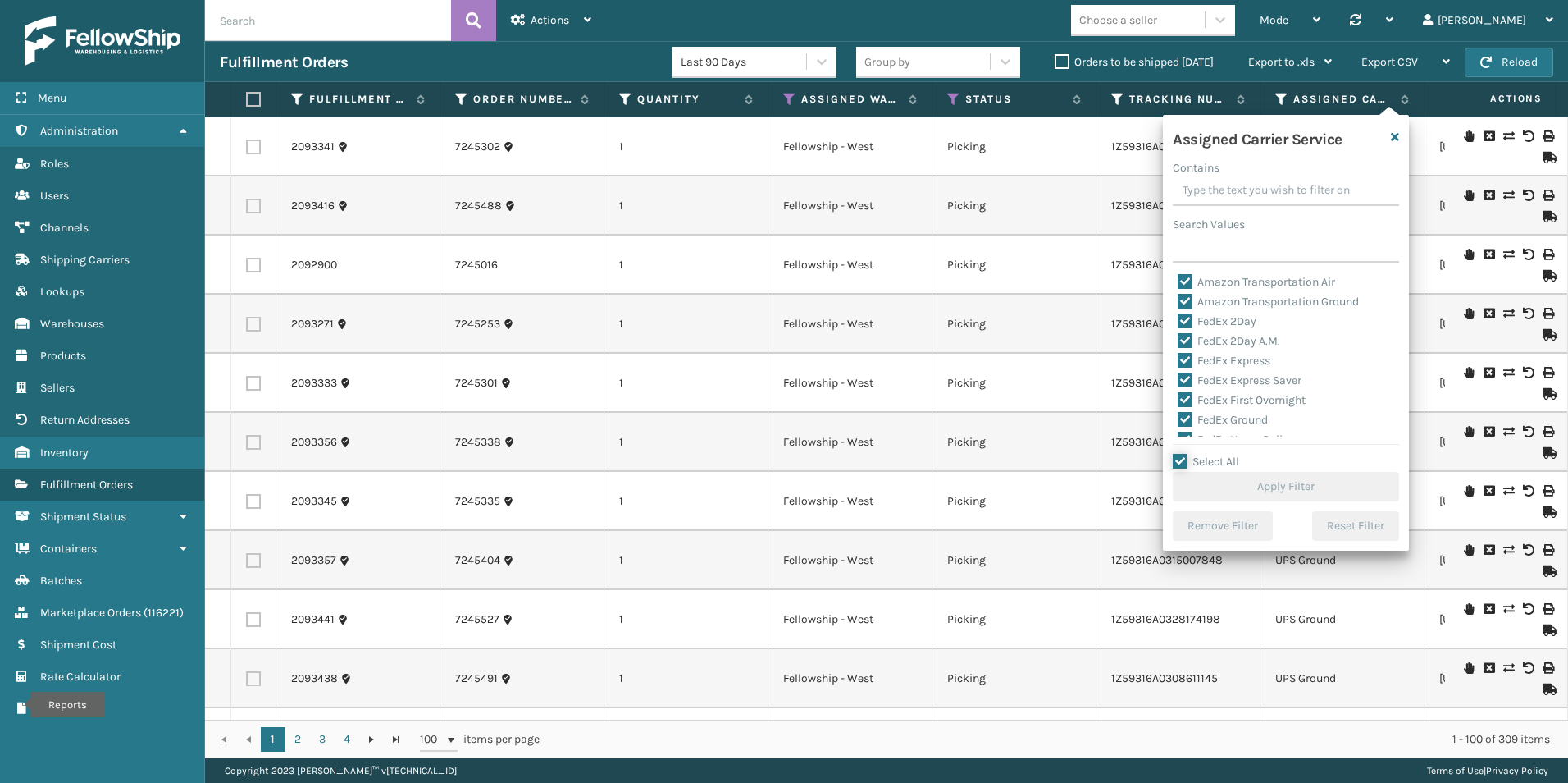
checkbox input "true"
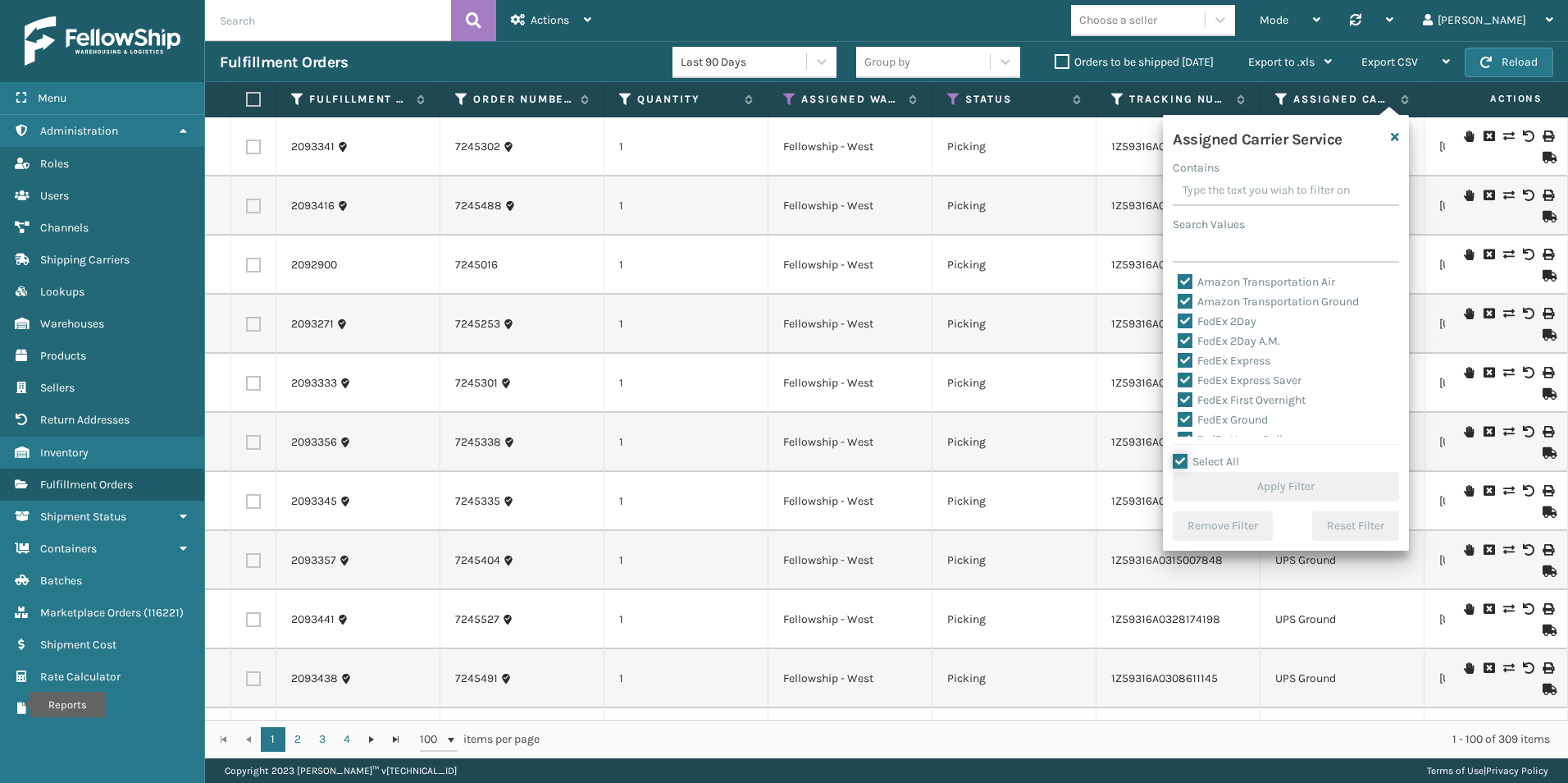
checkbox input "true"
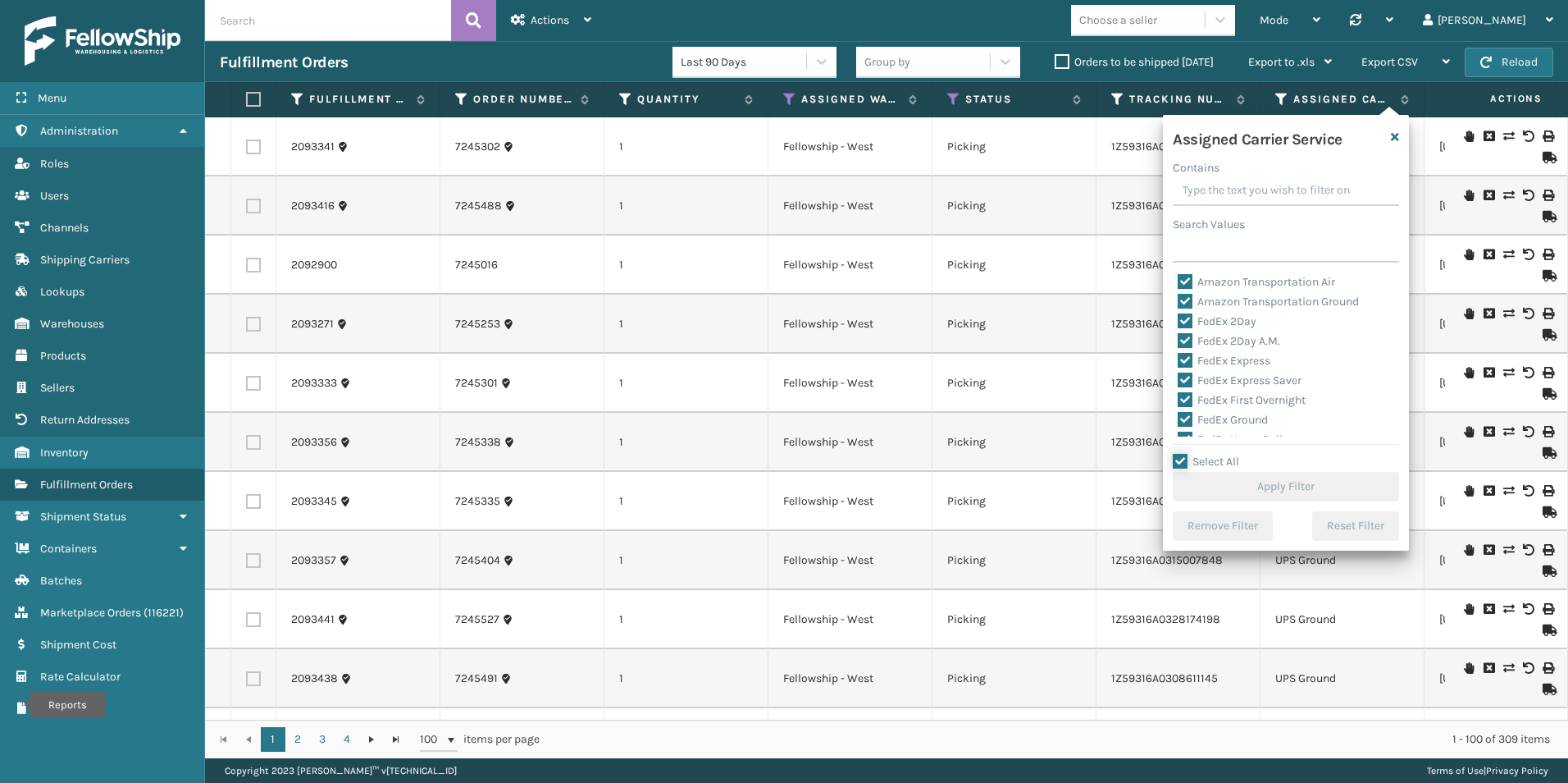
checkbox input "true"
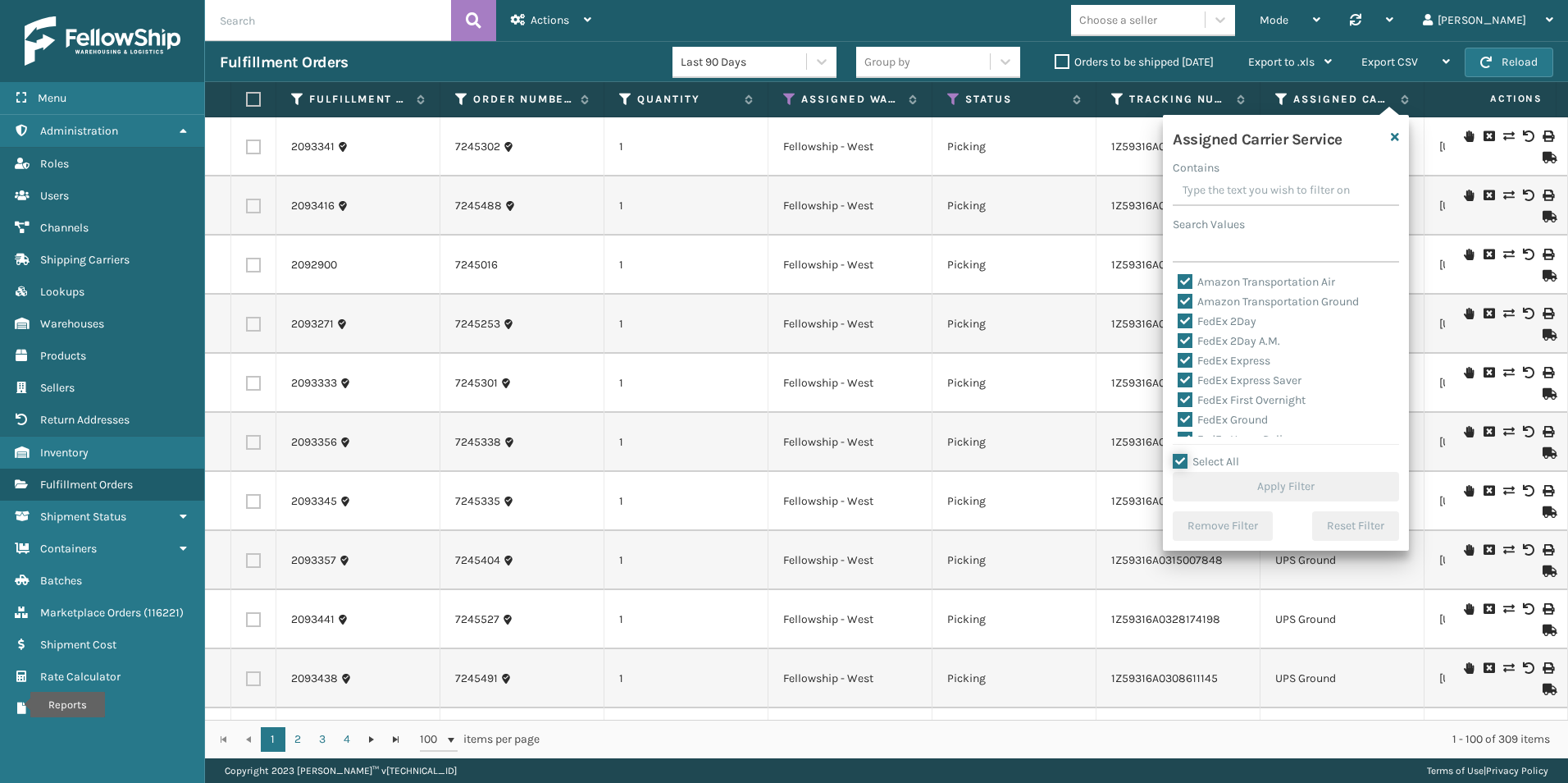
checkbox input "true"
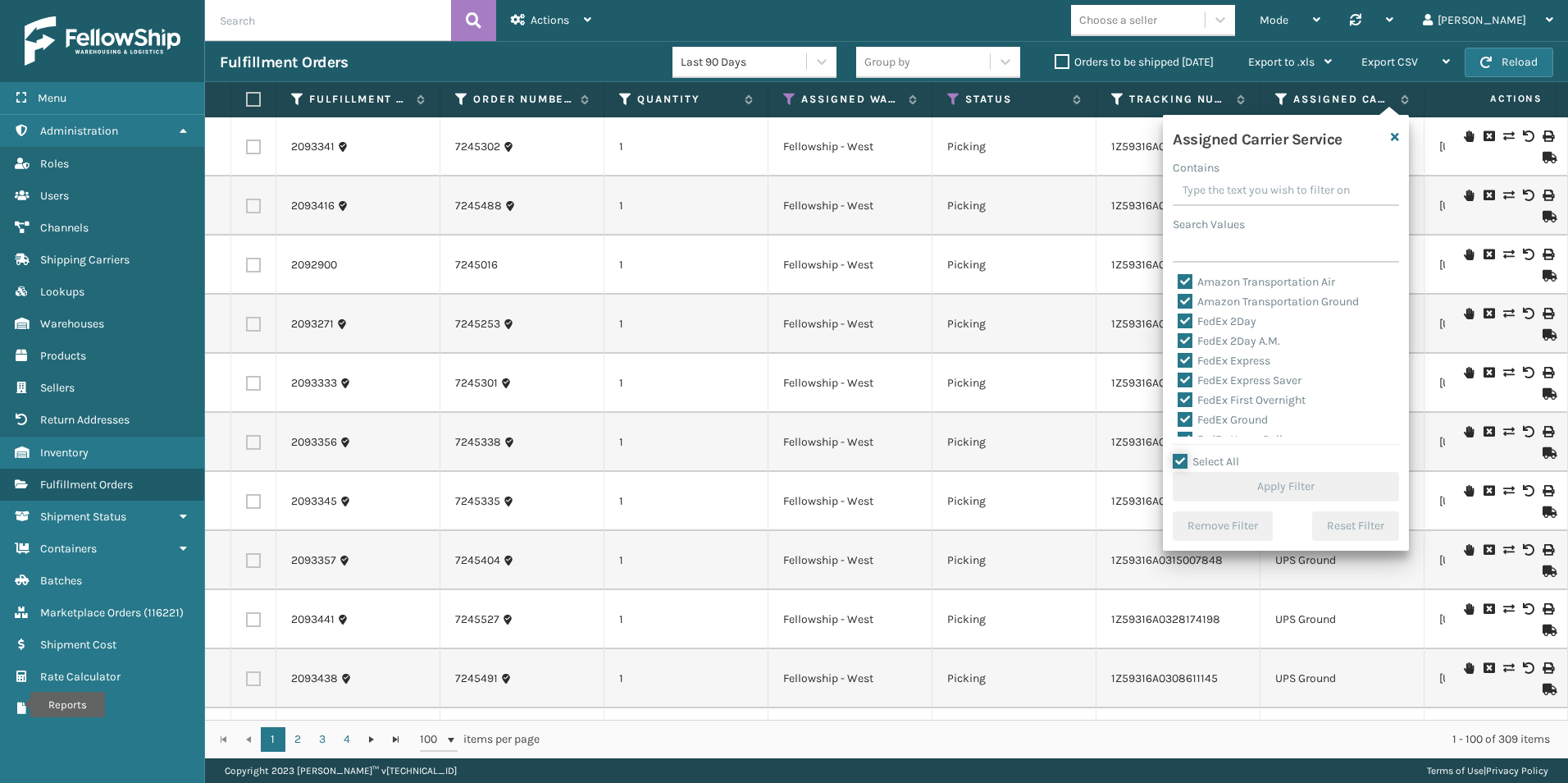
checkbox input "true"
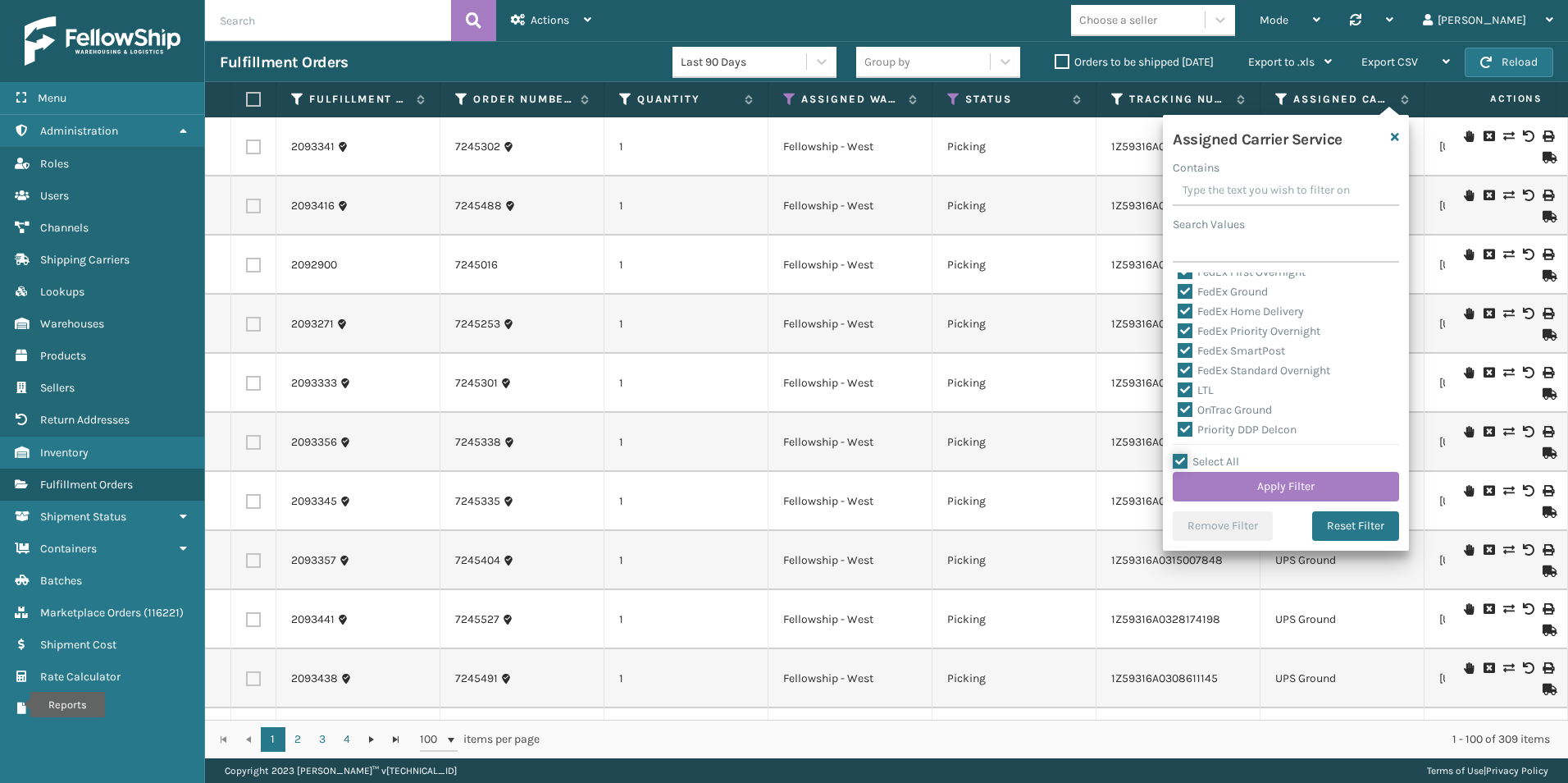
scroll to position [164, 0]
drag, startPoint x: 1179, startPoint y: 350, endPoint x: 1207, endPoint y: 392, distance: 50.5
click at [1180, 350] on label "LTL" at bounding box center [1195, 354] width 36 height 14
drag, startPoint x: 1207, startPoint y: 392, endPoint x: 1186, endPoint y: 350, distance: 47.0
click at [1186, 350] on label "LTL" at bounding box center [1195, 354] width 36 height 14
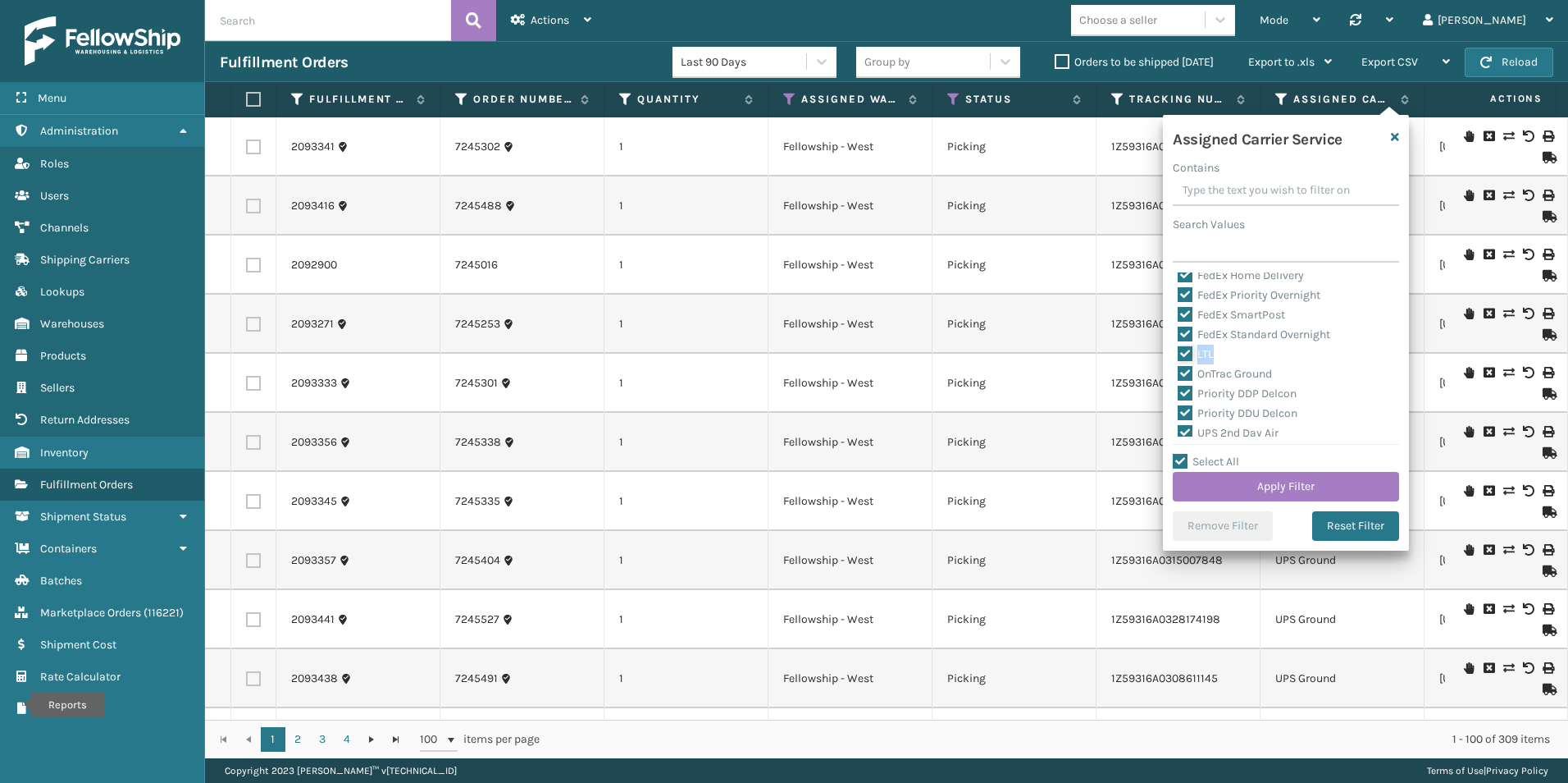
click at [1178, 350] on input "LTL" at bounding box center [1178, 350] width 1 height 11
checkbox input "false"
click at [1291, 480] on button "Apply Filter" at bounding box center [1286, 486] width 226 height 29
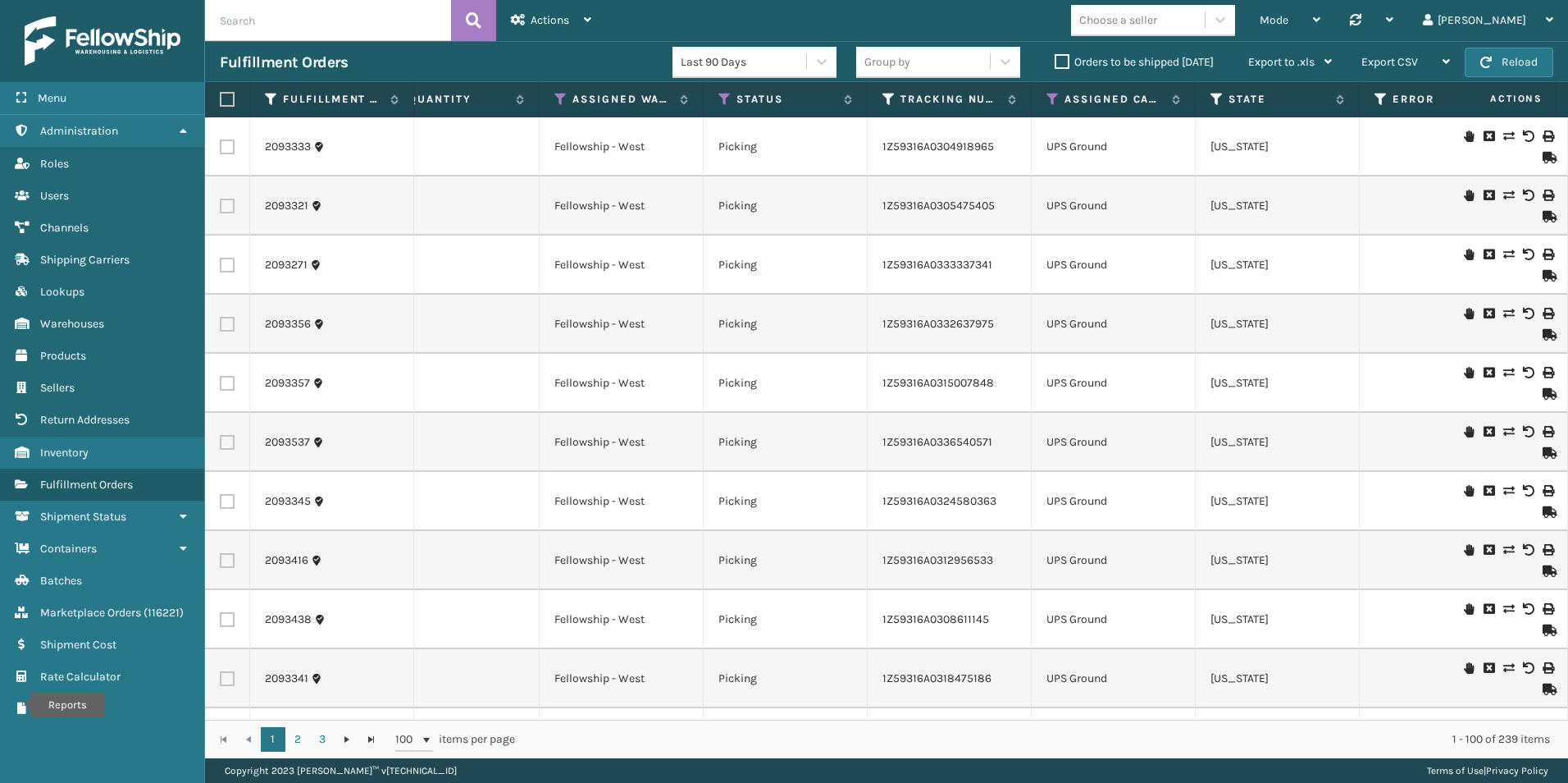
scroll to position [0, 256]
